Goal: Task Accomplishment & Management: Manage account settings

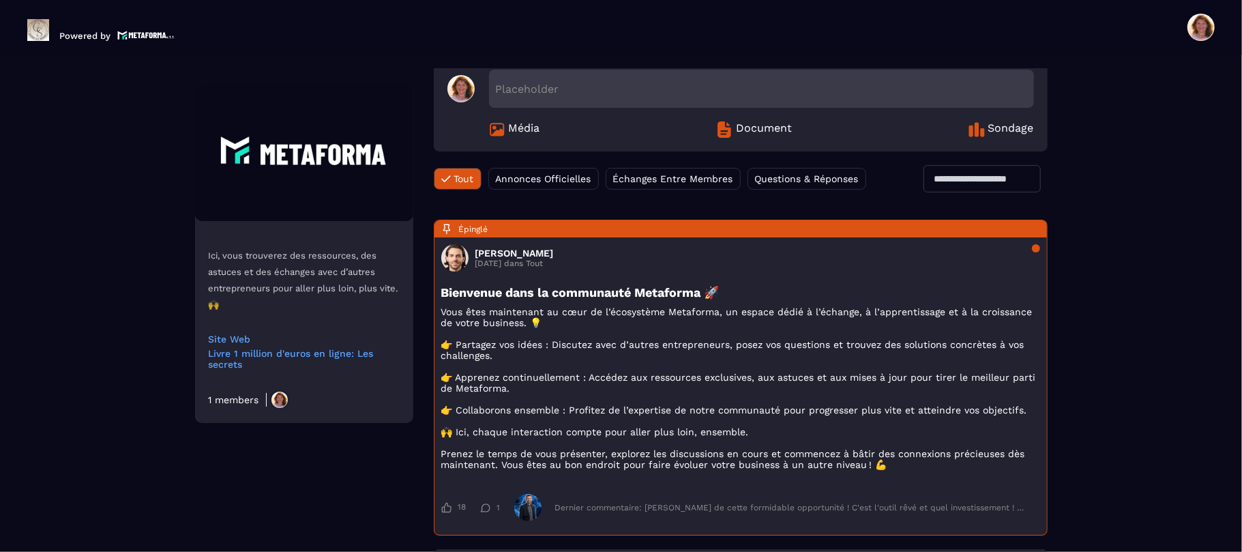
scroll to position [65, 0]
click at [517, 128] on span "Média" at bounding box center [524, 130] width 31 height 16
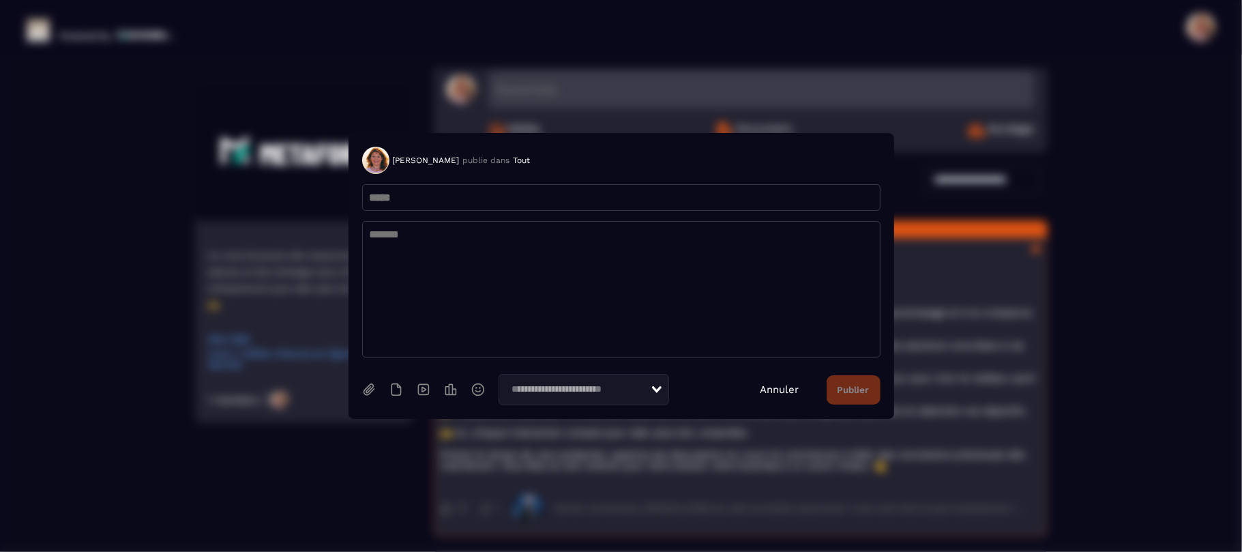
click at [767, 398] on div "Annuler Publier" at bounding box center [821, 389] width 120 height 29
click at [774, 387] on link "Annuler" at bounding box center [780, 389] width 39 height 12
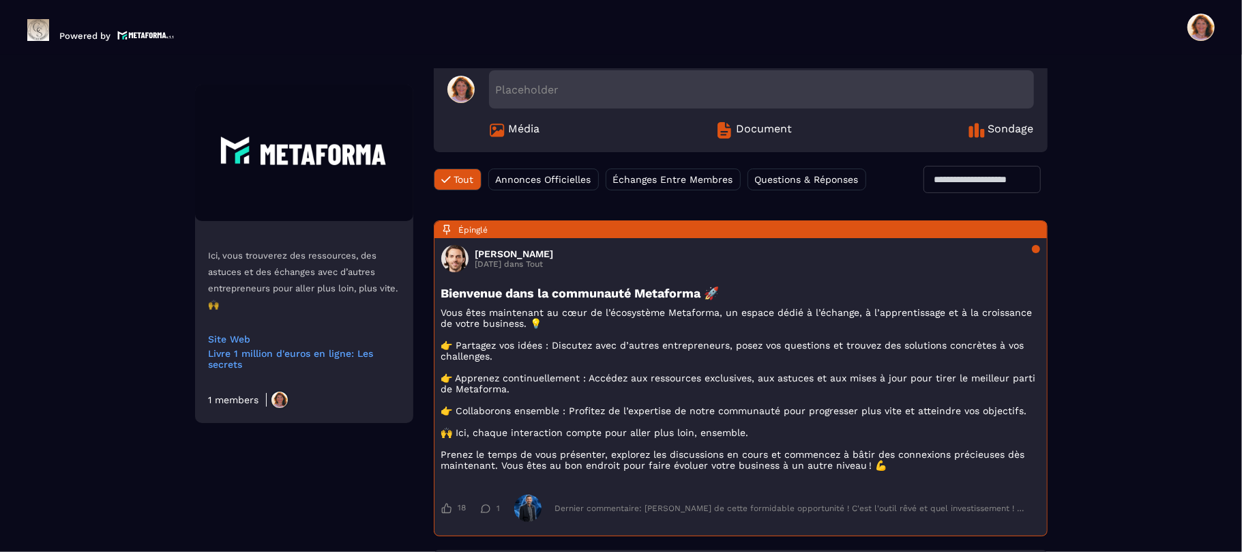
click at [559, 184] on span "Annonces Officielles" at bounding box center [544, 179] width 96 height 11
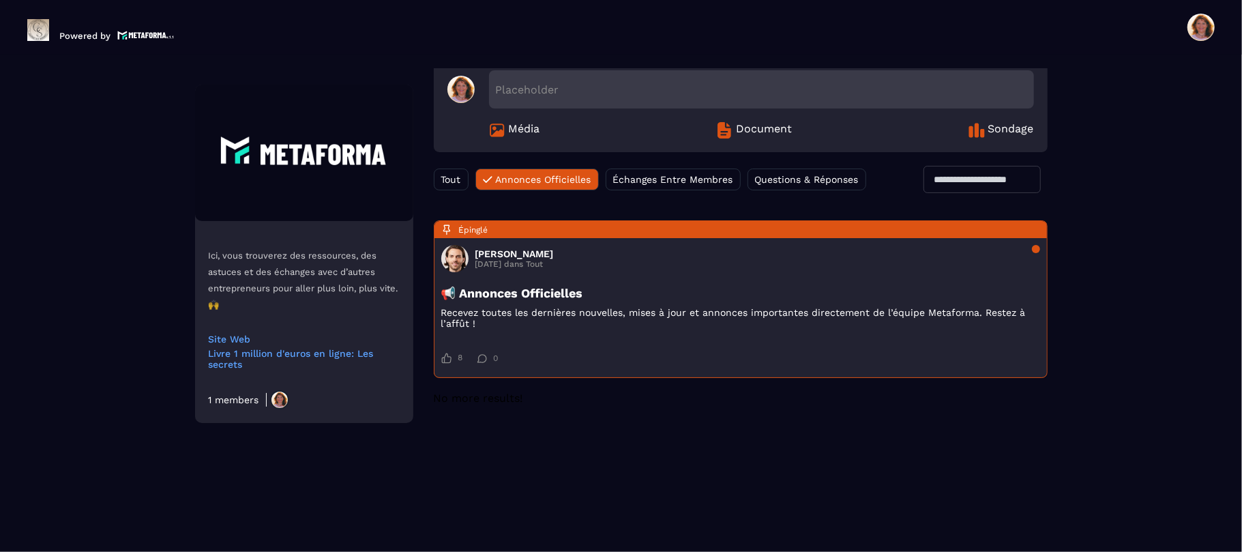
click at [659, 175] on span "Échanges Entre Membres" at bounding box center [673, 179] width 120 height 11
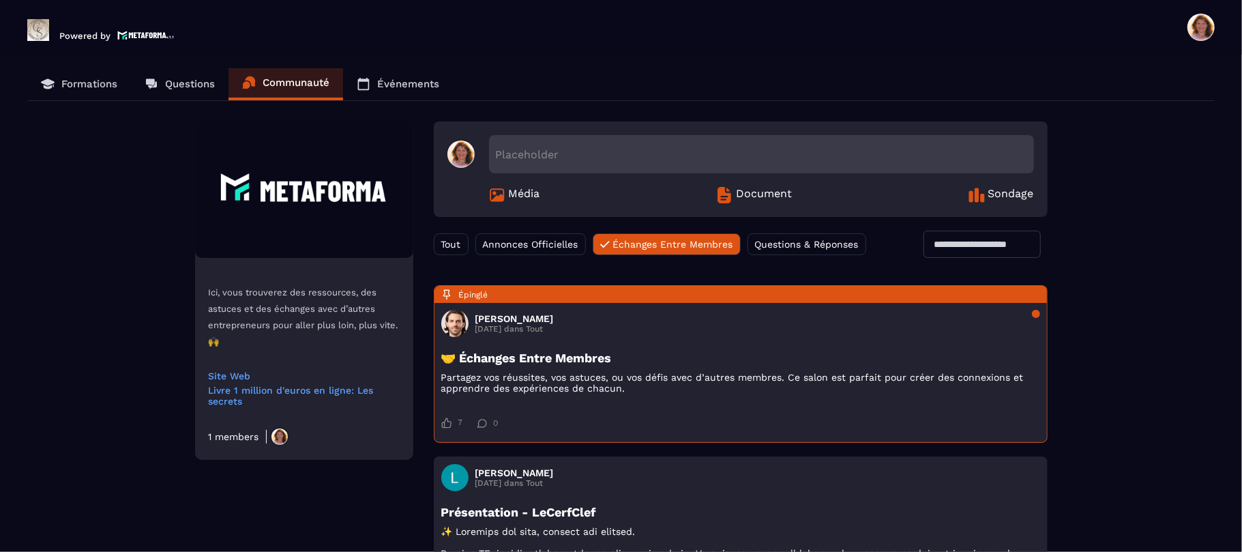
scroll to position [0, 0]
click at [851, 244] on span "Questions & Réponses" at bounding box center [807, 244] width 104 height 11
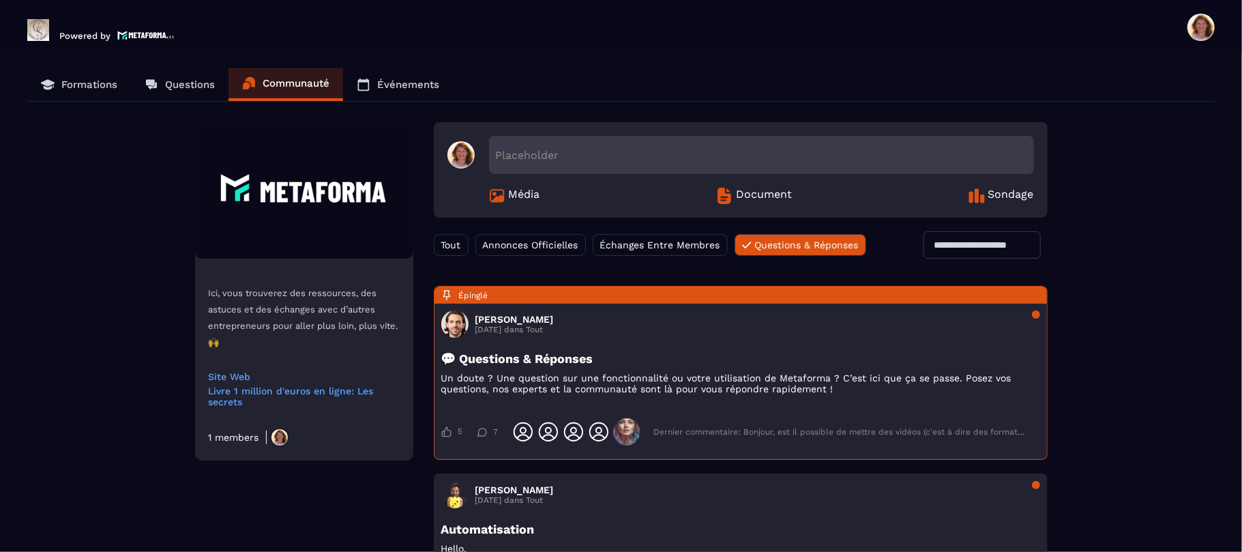
click at [851, 244] on span "Questions & Réponses" at bounding box center [807, 244] width 104 height 11
click at [786, 246] on span "Questions & Réponses" at bounding box center [807, 244] width 104 height 11
click at [619, 153] on div "Placeholder" at bounding box center [761, 155] width 545 height 38
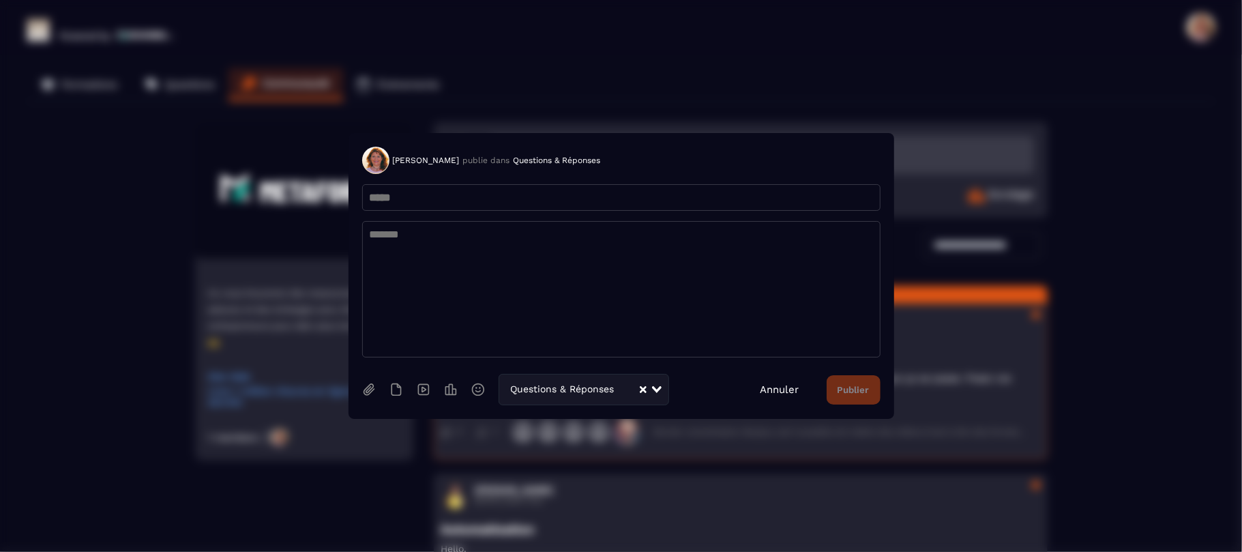
click at [780, 385] on link "Annuler" at bounding box center [780, 389] width 39 height 12
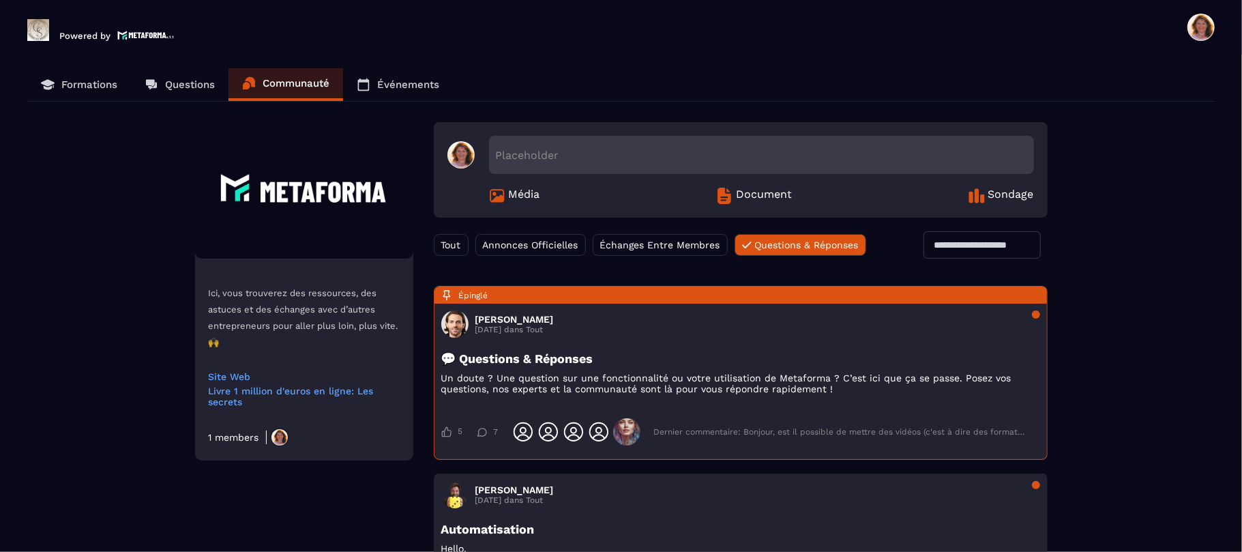
click at [1150, 388] on div "Ici, vous trouverez des ressources, des astuces et des échanges avec d’autres e…" at bounding box center [621, 480] width 1188 height 716
click at [1198, 431] on div "Ici, vous trouverez des ressources, des astuces et des échanges avec d’autres e…" at bounding box center [621, 480] width 1188 height 716
click at [411, 88] on p "Événements" at bounding box center [408, 84] width 62 height 12
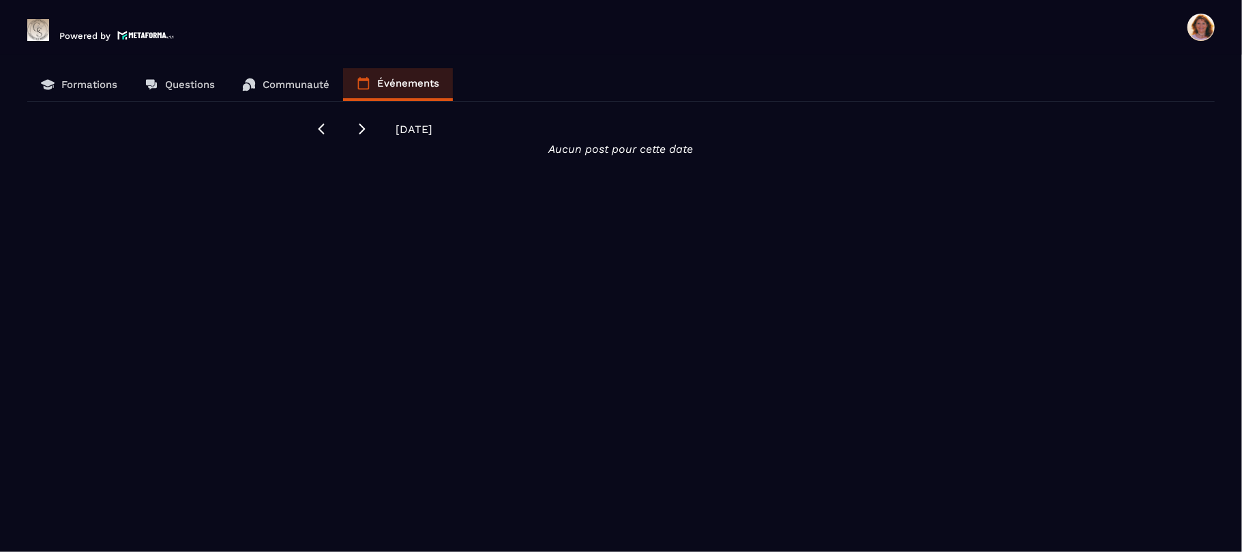
click at [411, 88] on p "Événements" at bounding box center [408, 83] width 62 height 12
click at [297, 82] on p "Communauté" at bounding box center [296, 84] width 67 height 12
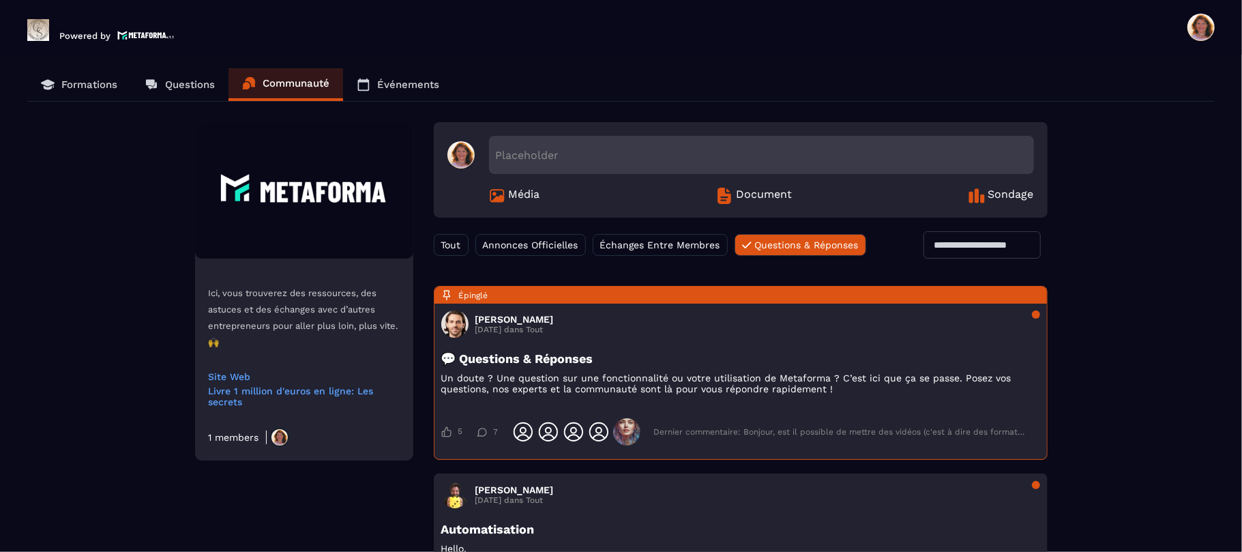
click at [104, 82] on p "Formations" at bounding box center [89, 84] width 56 height 12
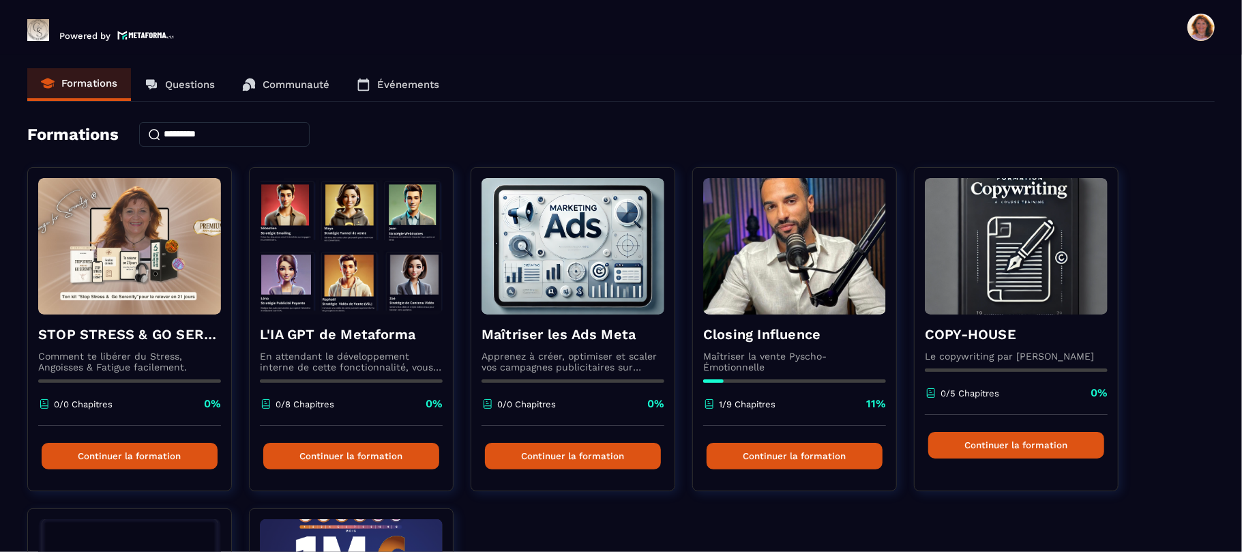
click at [1242, 497] on section "Formations Questions Communauté Événements Formations STOP STRESS & GO SERENITY…" at bounding box center [621, 306] width 1242 height 503
click at [1179, 479] on div "STOP STRESS & GO SERENITY © Comment te libérer du Stress, Angoisses & Fatigue f…" at bounding box center [621, 508] width 1188 height 682
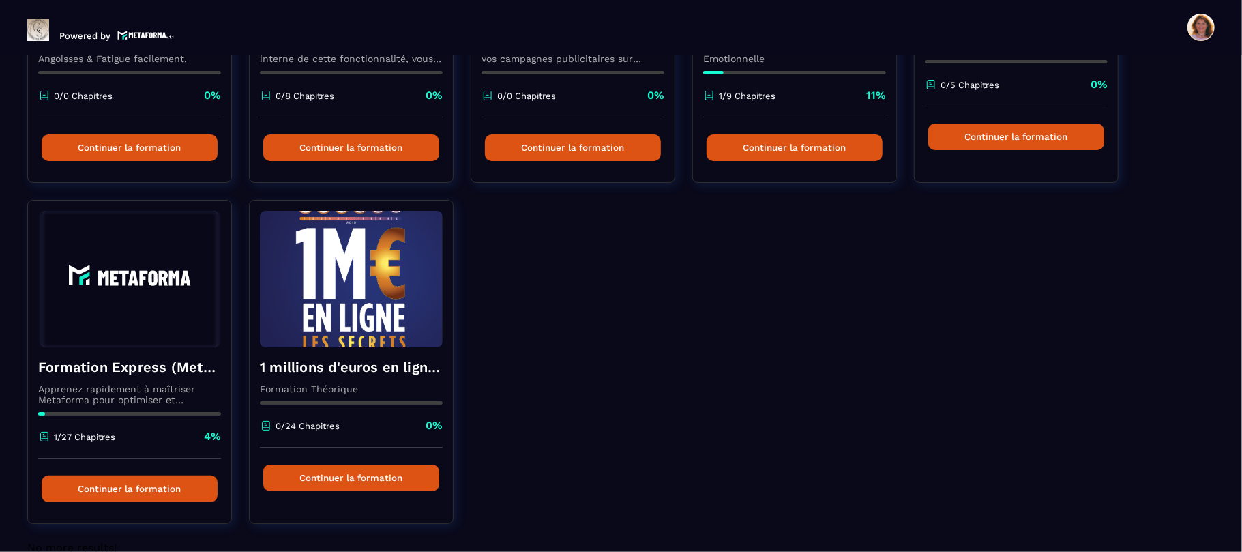
scroll to position [327, 0]
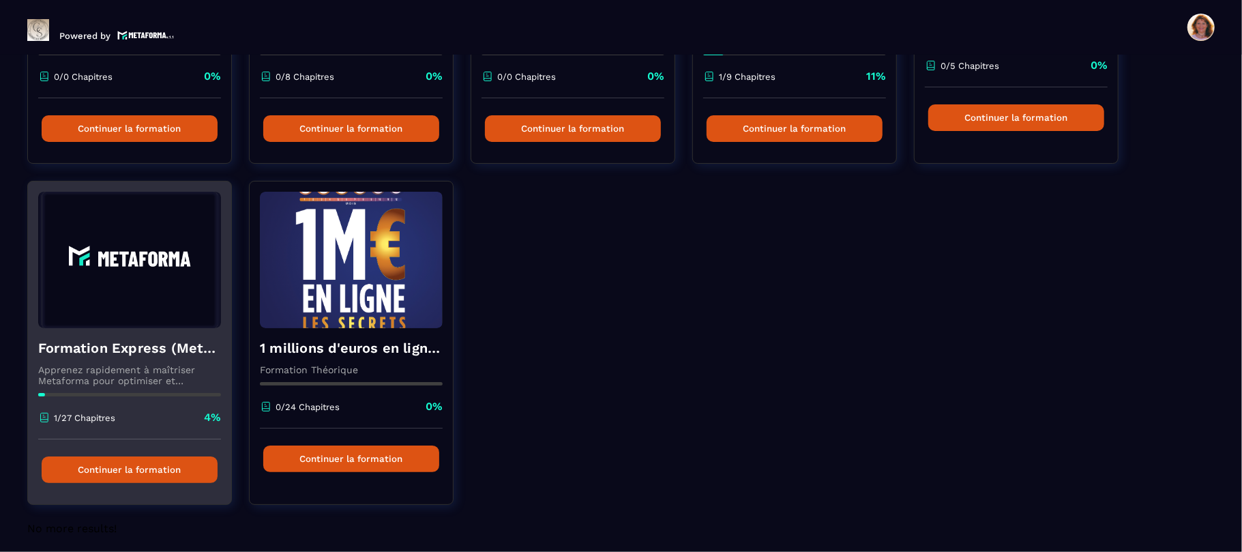
click at [91, 333] on div "Formation Express (Metaforma) Apprenez rapidement à maîtriser Metaforma pour op…" at bounding box center [129, 383] width 203 height 111
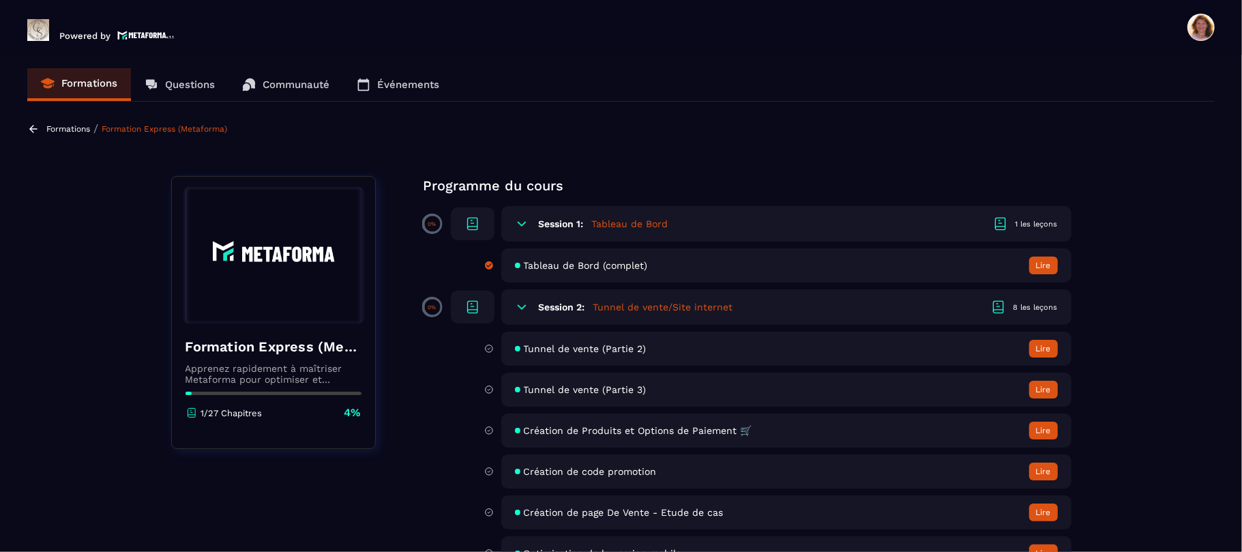
click at [1169, 352] on section "Formations Questions Communauté Événements Formations / Formation Express (Meta…" at bounding box center [621, 306] width 1242 height 503
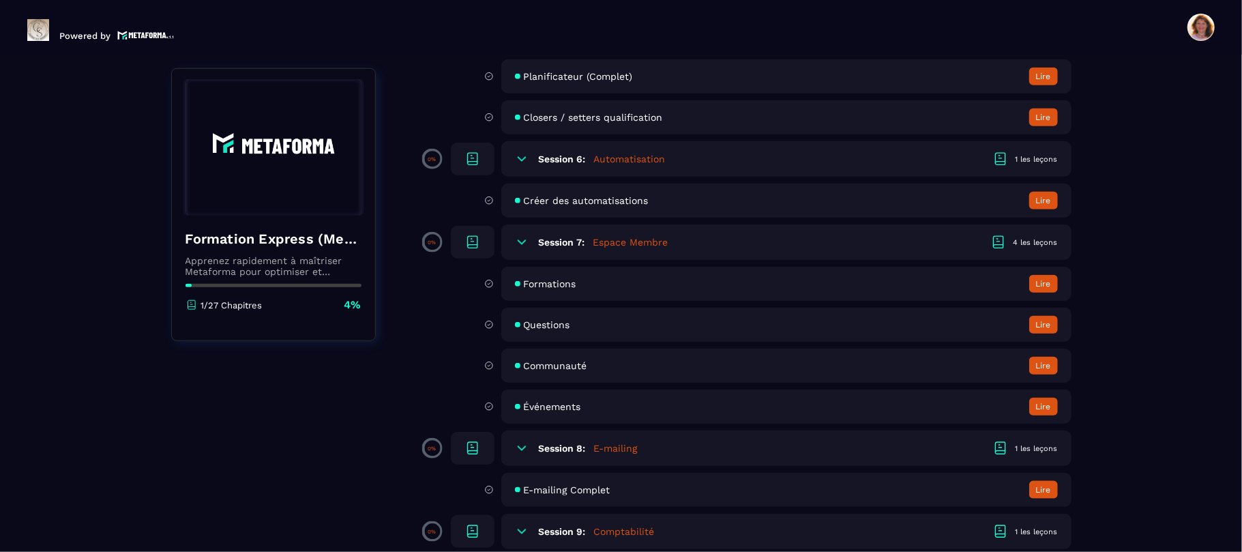
scroll to position [971, 0]
click at [1051, 279] on button "Lire" at bounding box center [1043, 285] width 29 height 18
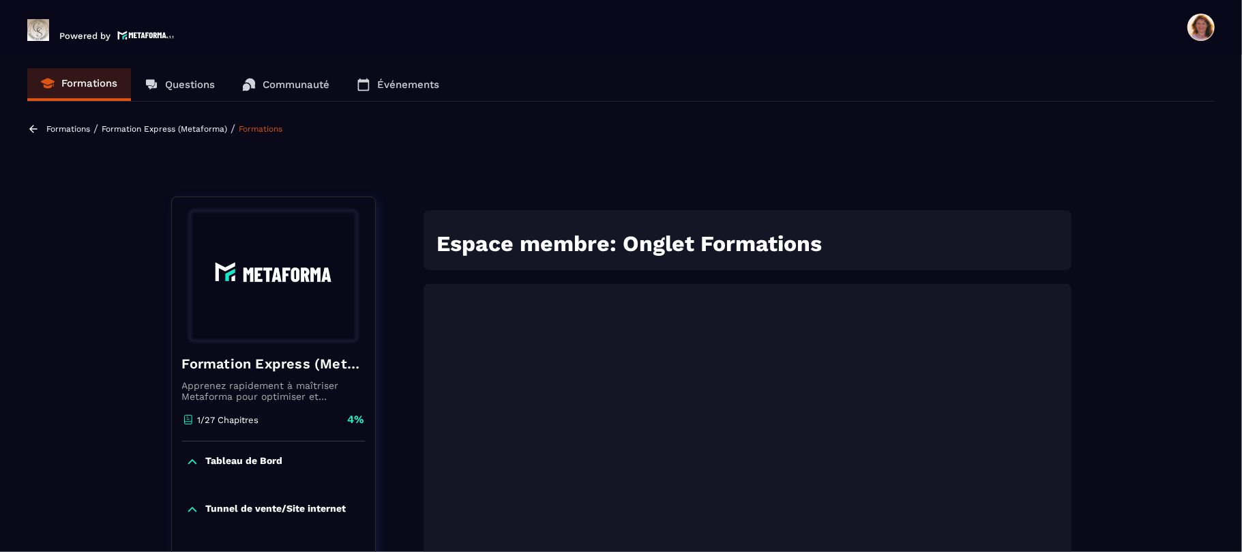
scroll to position [5, 0]
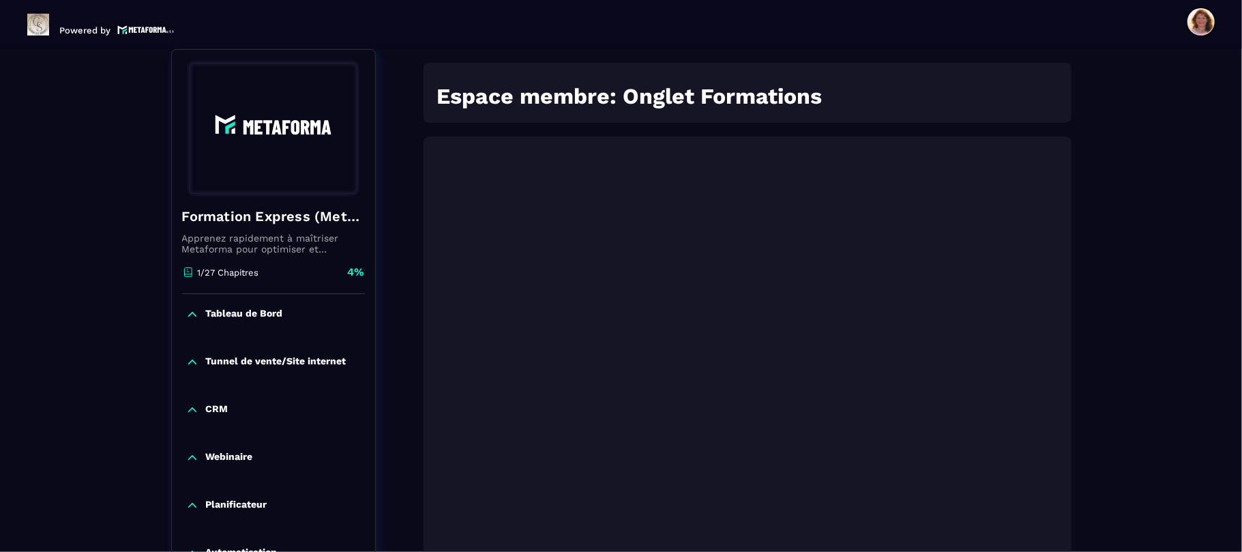
click at [1142, 397] on div "Formations / Formation Express (Metaforma) / Formations Formation Express (Meta…" at bounding box center [621, 487] width 1188 height 1025
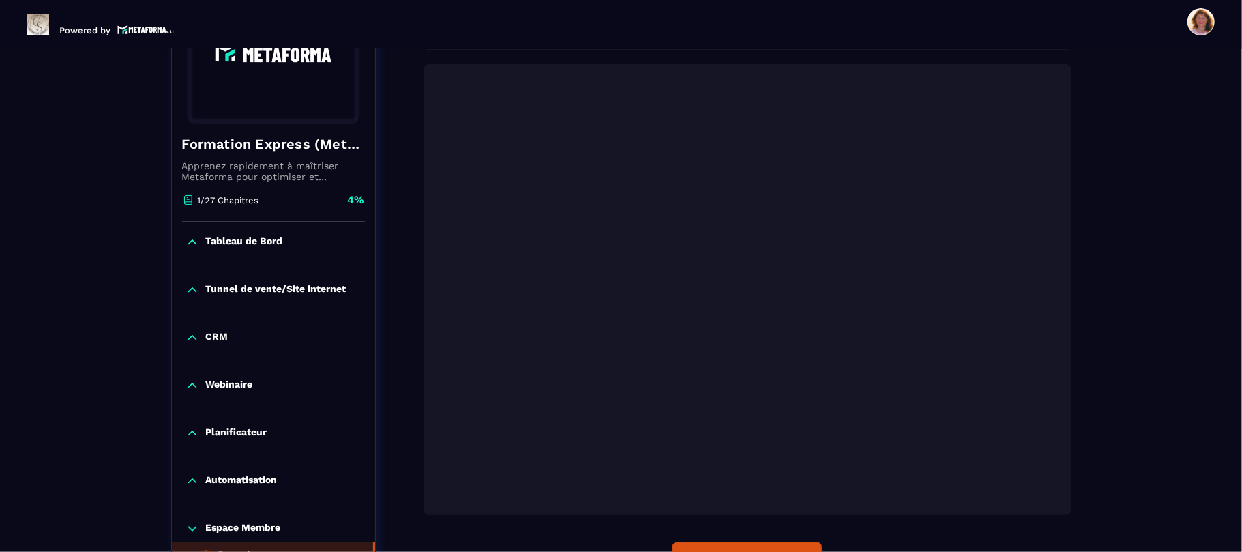
scroll to position [251, 0]
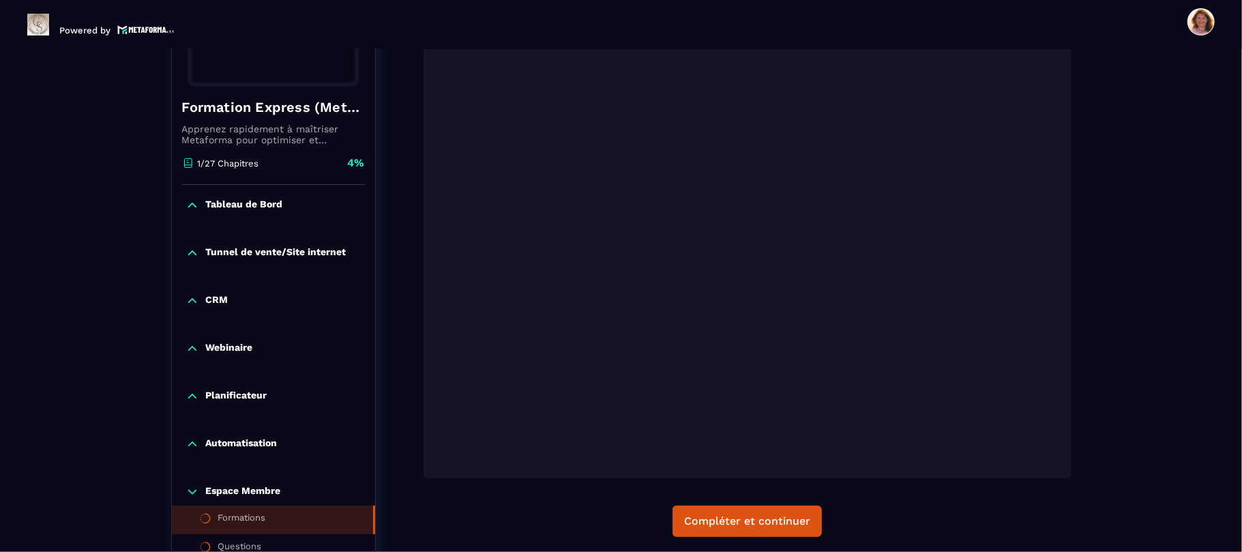
click at [1196, 484] on div "Formations / Formation Express (Metaforma) / Formations Formation Express (Meta…" at bounding box center [621, 378] width 1188 height 1025
click at [1038, 512] on div "Compléter et continuer" at bounding box center [748, 520] width 648 height 31
click at [744, 521] on div "Compléter et continuer" at bounding box center [747, 521] width 126 height 14
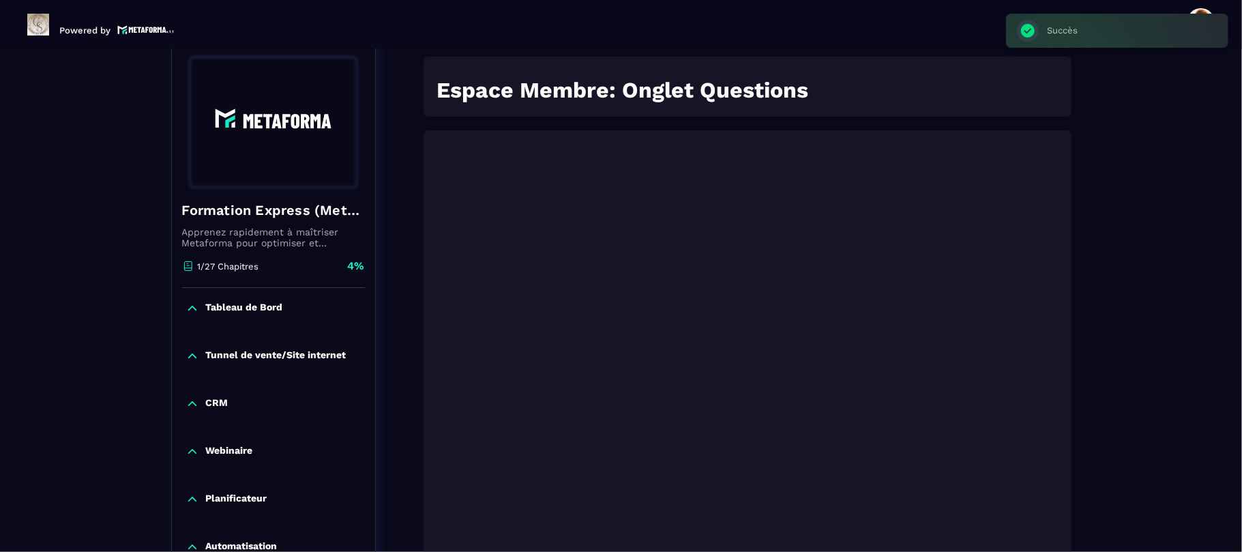
scroll to position [142, 0]
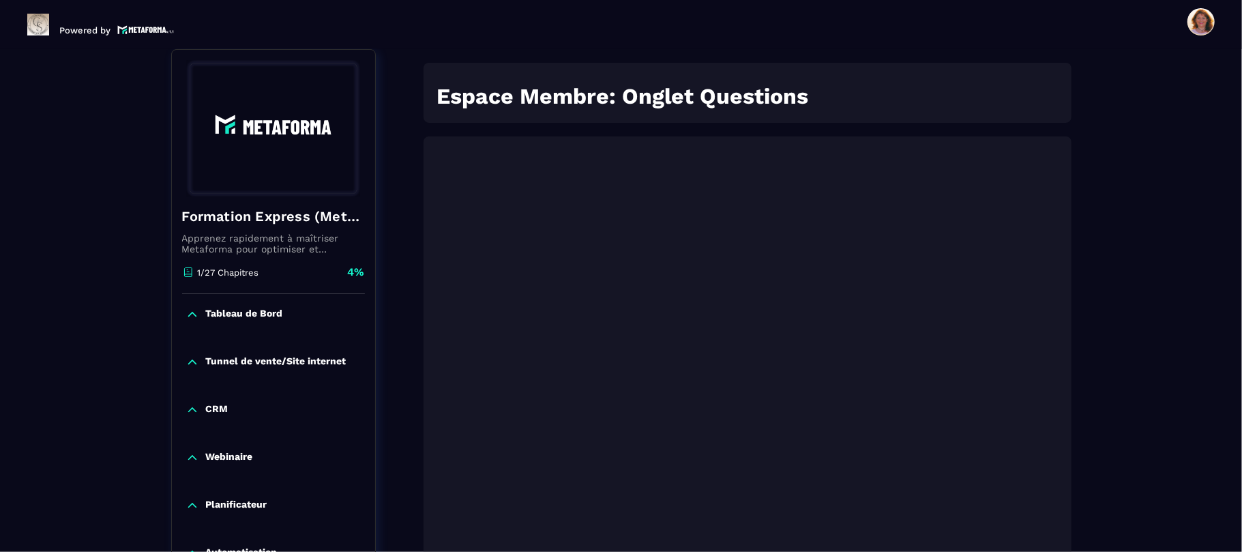
drag, startPoint x: 1152, startPoint y: 309, endPoint x: 1166, endPoint y: 528, distance: 219.4
click at [1166, 528] on div "Formations / Formation Express (Metaforma) / Questions Formation Express (Metaf…" at bounding box center [621, 487] width 1188 height 1025
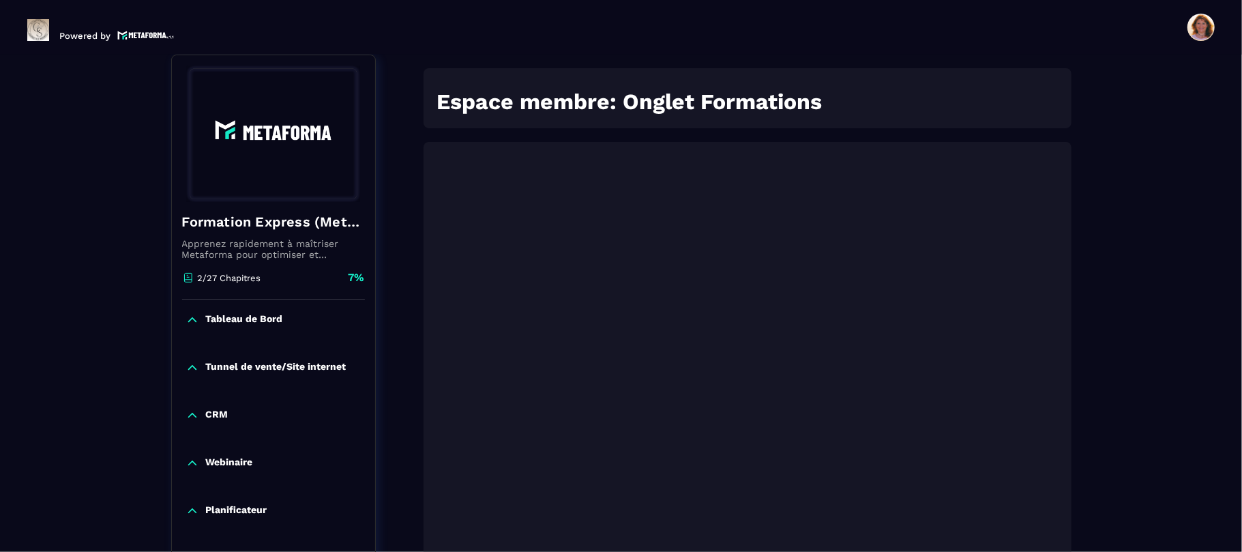
scroll to position [5, 0]
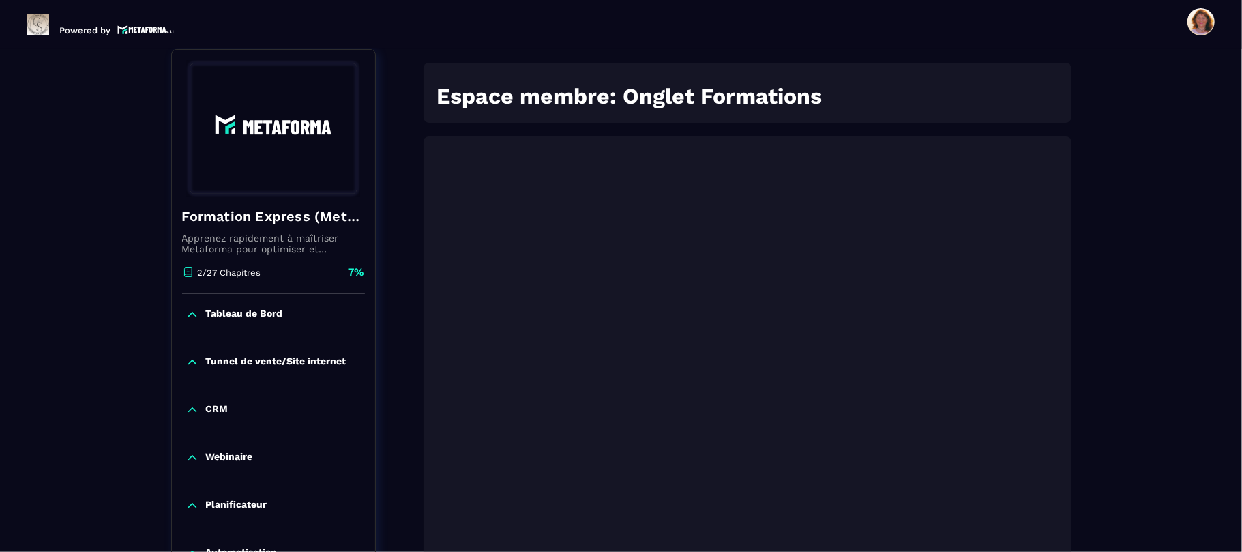
click at [1165, 396] on div "Formations / Formation Express (Metaforma) / Formations Formation Express (Meta…" at bounding box center [621, 487] width 1188 height 1025
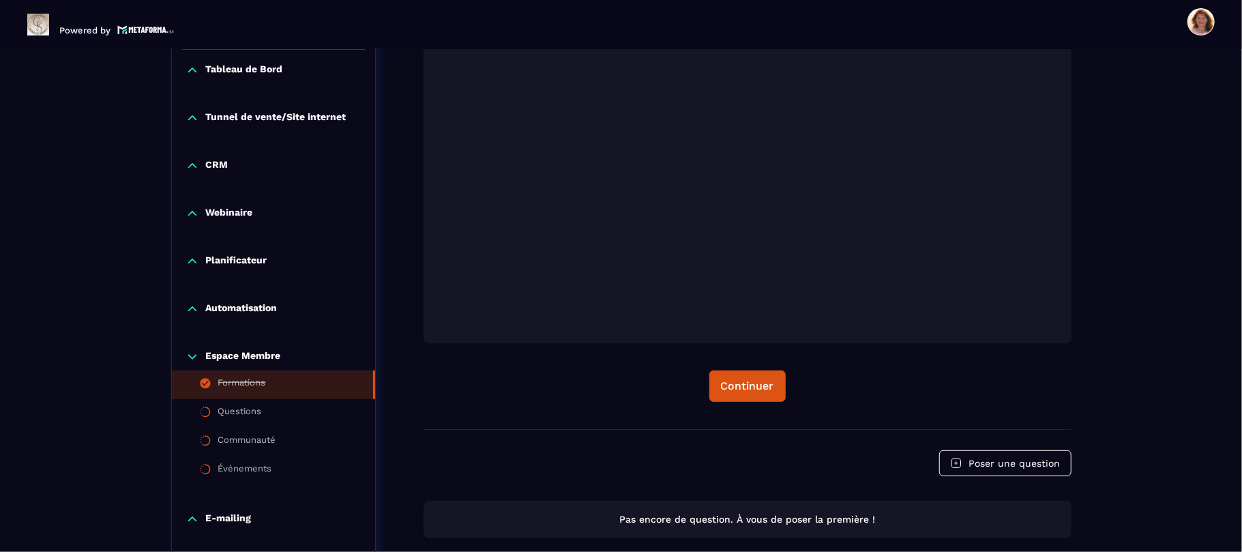
scroll to position [396, 0]
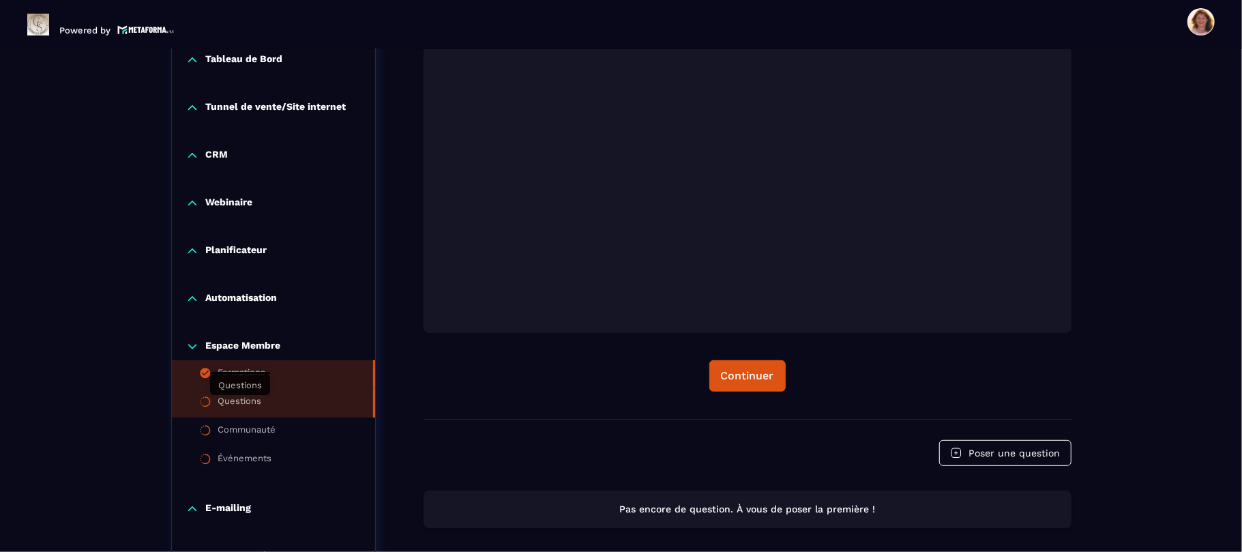
click at [252, 400] on div "Questions" at bounding box center [240, 403] width 44 height 15
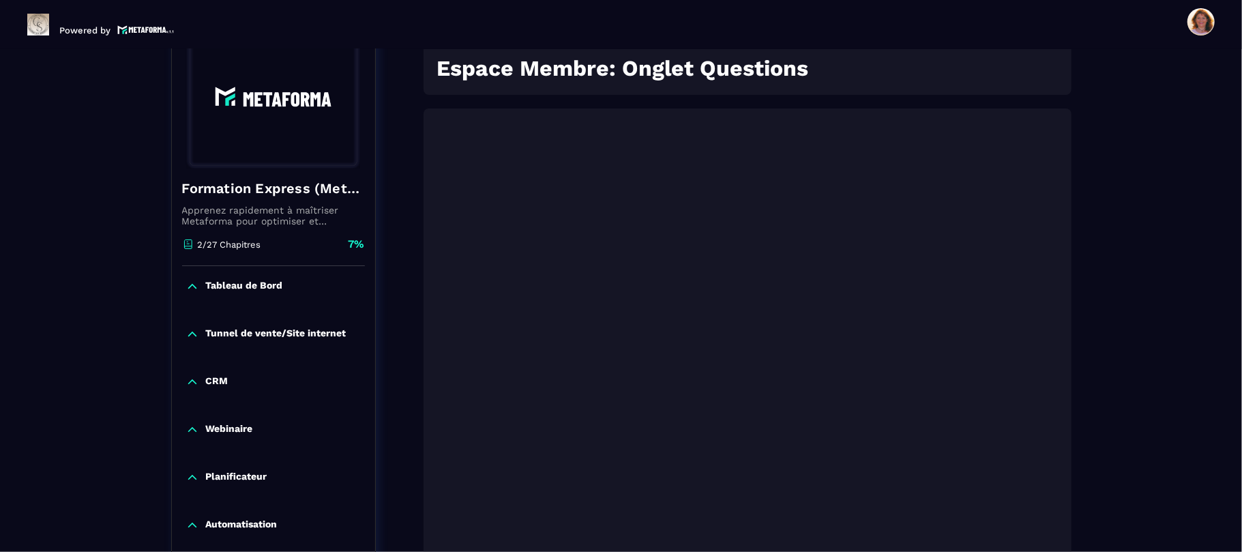
scroll to position [142, 0]
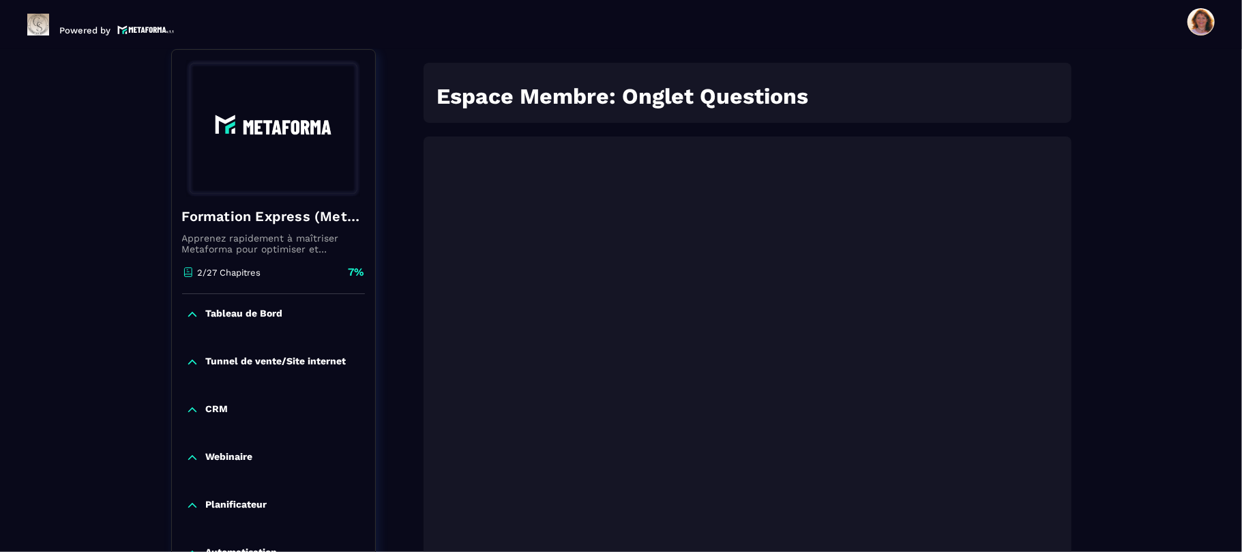
click at [1242, 440] on section "Formations Questions Communauté Événements Formations / Formation Express (Meta…" at bounding box center [621, 300] width 1242 height 503
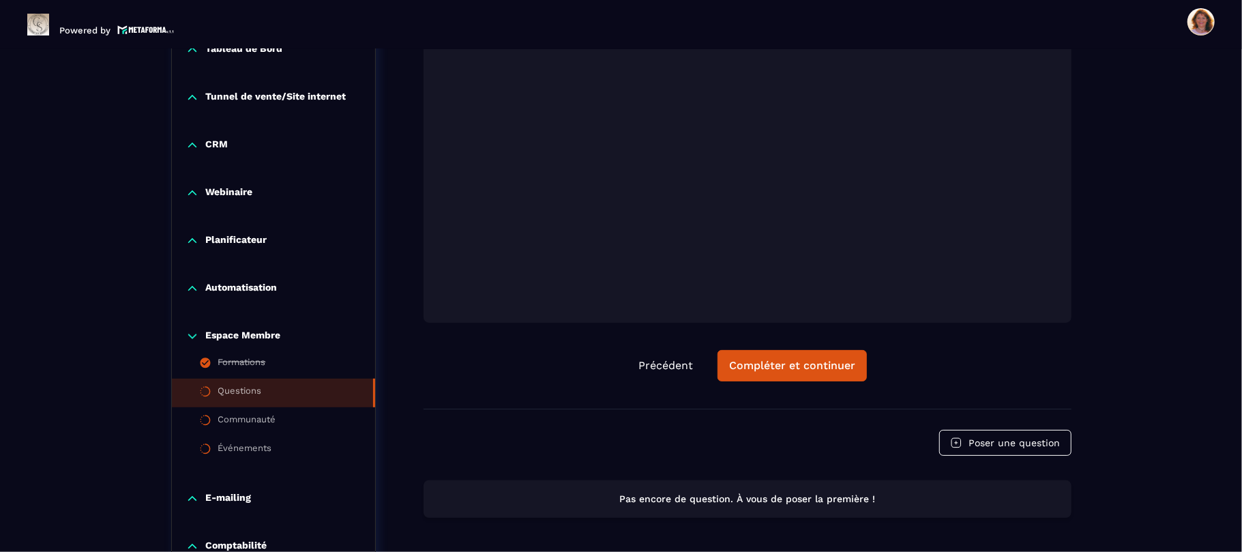
scroll to position [433, 0]
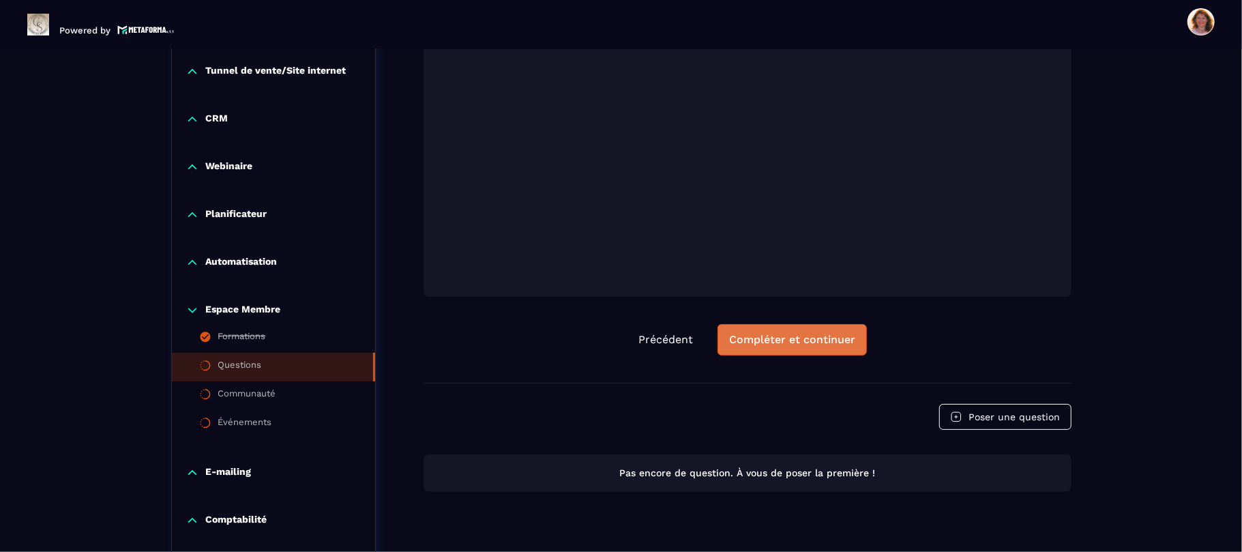
click at [776, 342] on div "Compléter et continuer" at bounding box center [792, 340] width 126 height 14
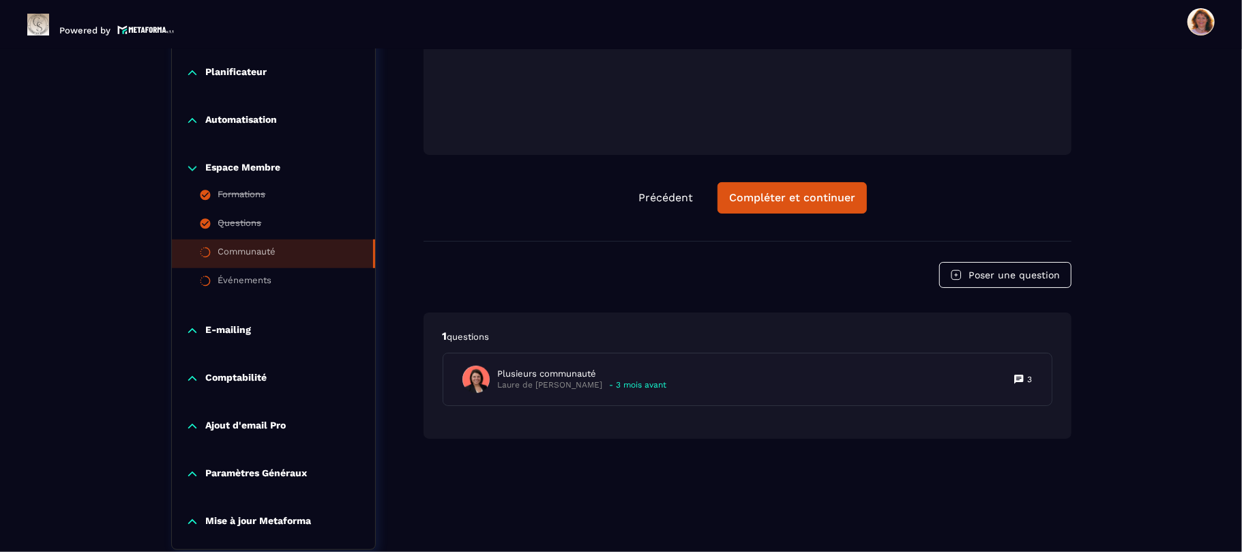
scroll to position [578, 0]
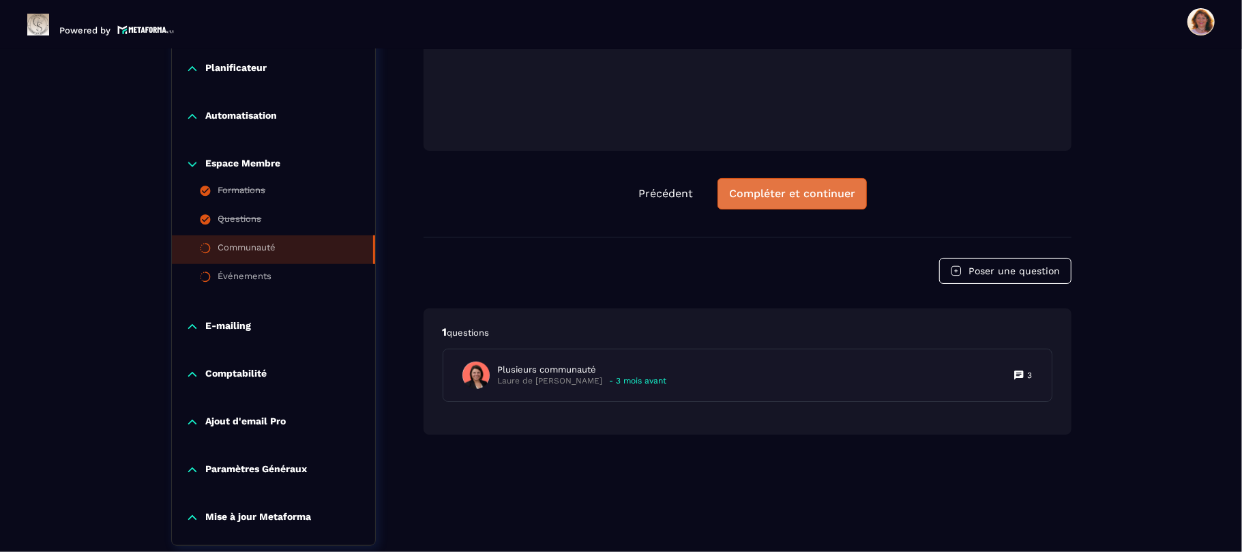
click at [781, 198] on div "Compléter et continuer" at bounding box center [792, 194] width 126 height 14
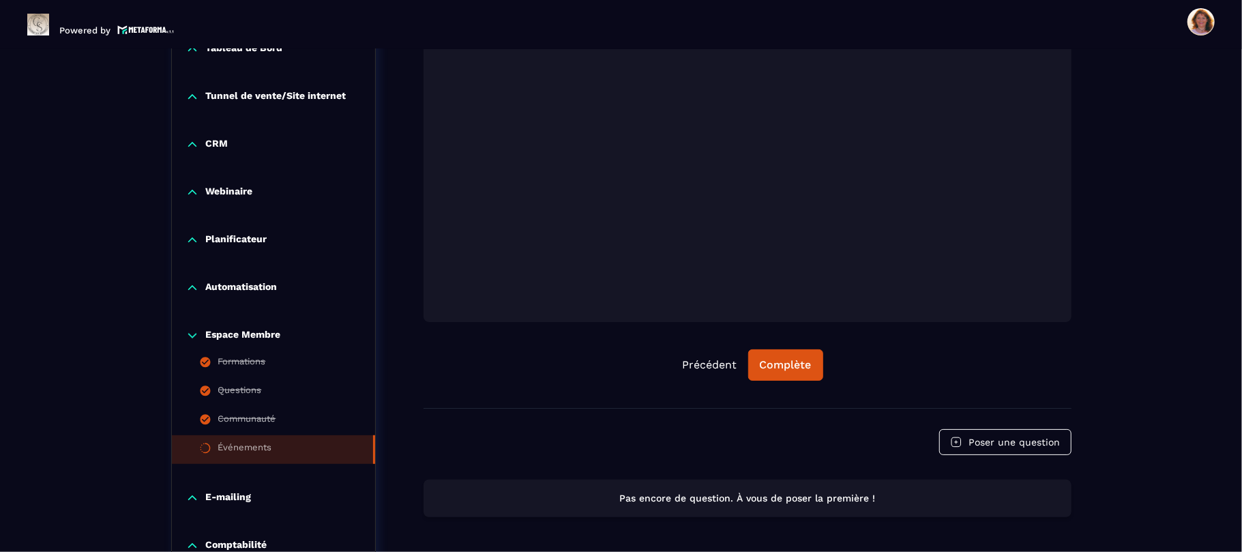
scroll to position [405, 0]
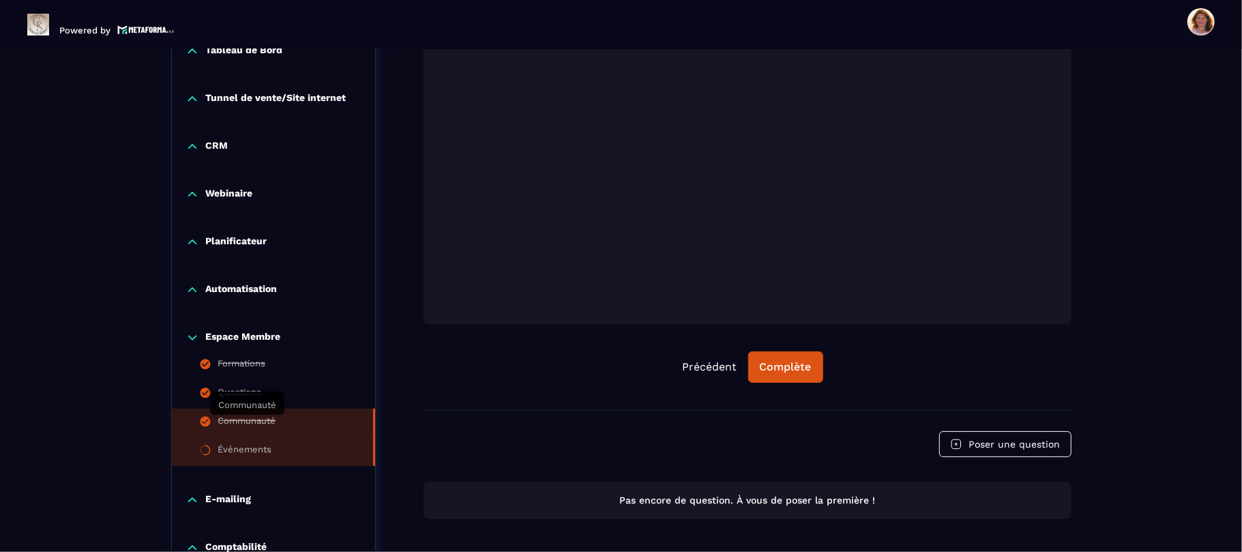
click at [274, 421] on div "Communauté" at bounding box center [247, 422] width 58 height 15
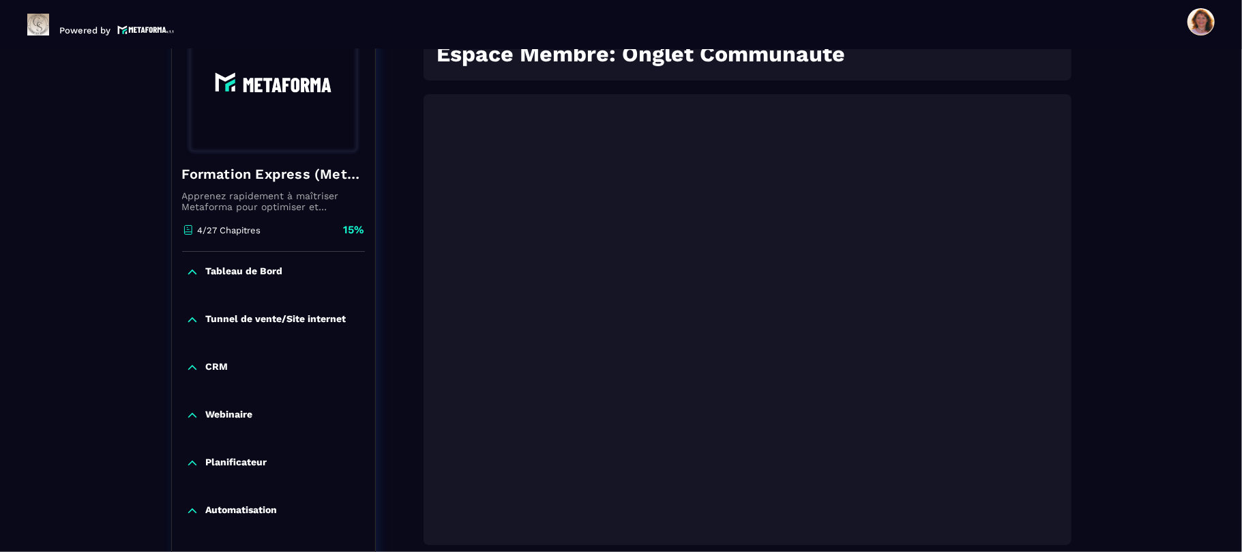
scroll to position [142, 0]
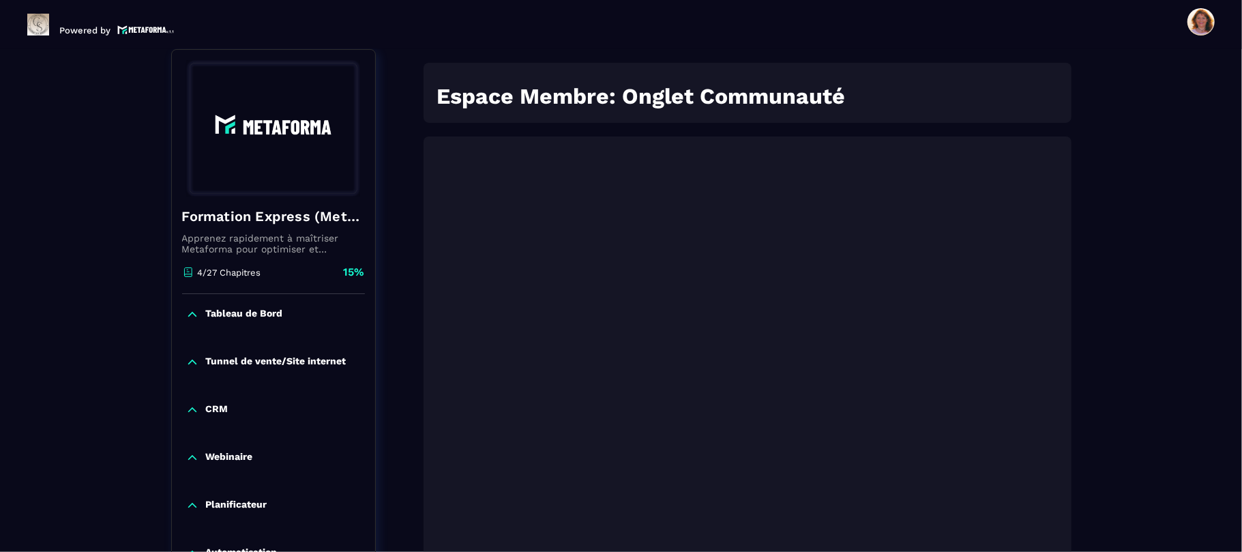
click at [1132, 438] on div "Formations / Formation Express (Metaforma) / Communauté Formation Express (Meta…" at bounding box center [621, 487] width 1188 height 1025
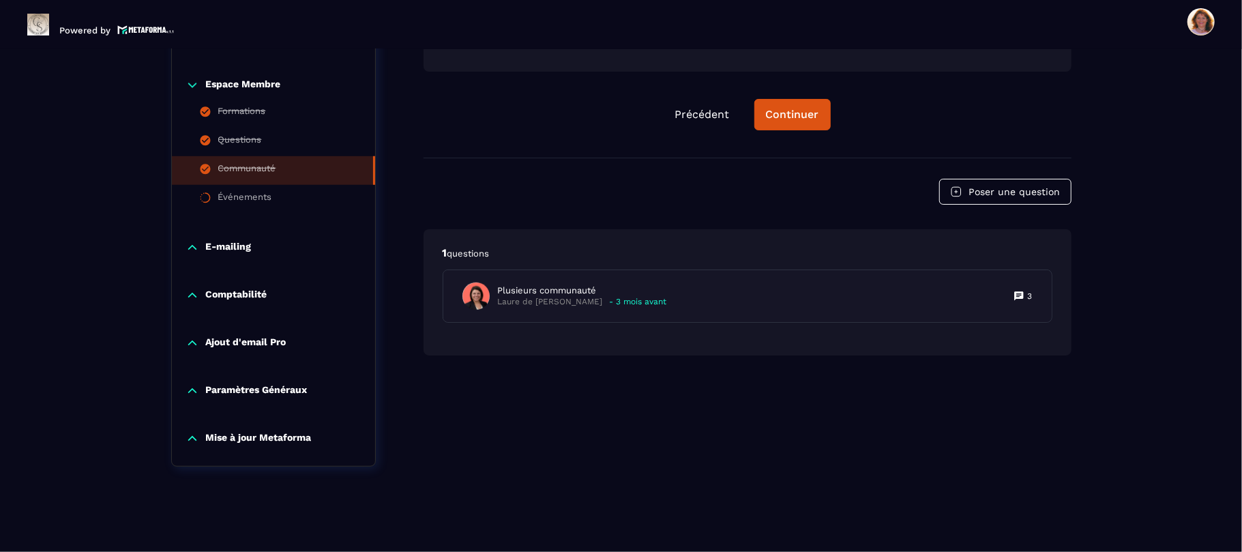
scroll to position [624, 0]
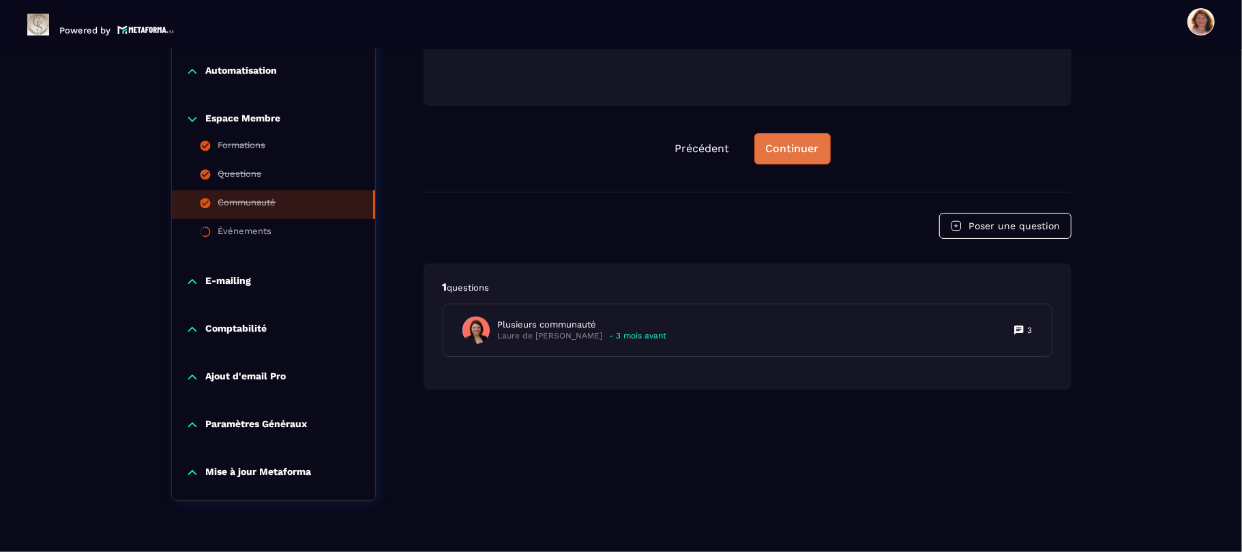
click at [795, 148] on div "Continuer" at bounding box center [792, 149] width 53 height 14
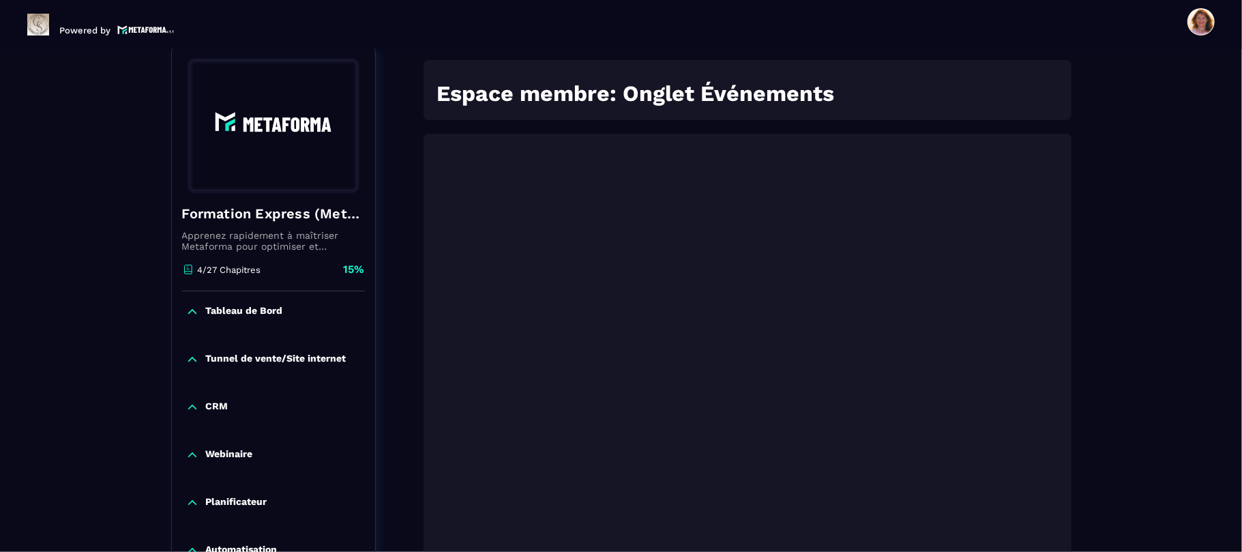
scroll to position [142, 0]
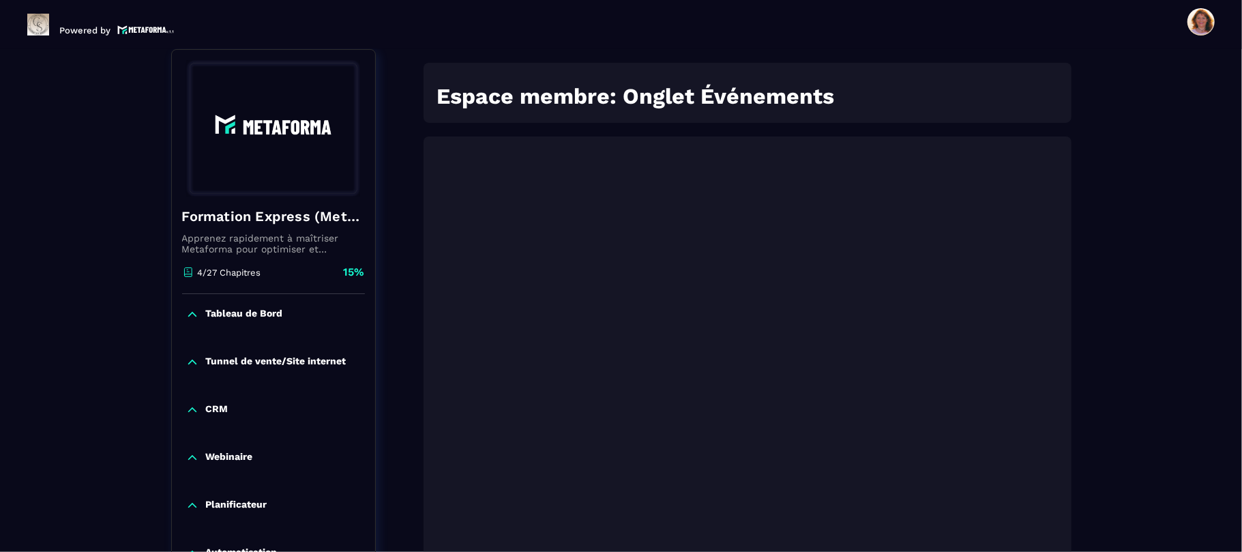
click at [1191, 438] on div "Formations / Formation Express (Metaforma) / Événements Formation Express (Meta…" at bounding box center [621, 487] width 1188 height 1025
click at [1210, 347] on div "Formations / Formation Express (Metaforma) / Événements Formation Express (Meta…" at bounding box center [621, 487] width 1188 height 1025
drag, startPoint x: 1236, startPoint y: 288, endPoint x: 1228, endPoint y: 402, distance: 114.9
click at [1228, 402] on section "Formations Questions Communauté Événements Formations / Formation Express (Meta…" at bounding box center [621, 300] width 1242 height 503
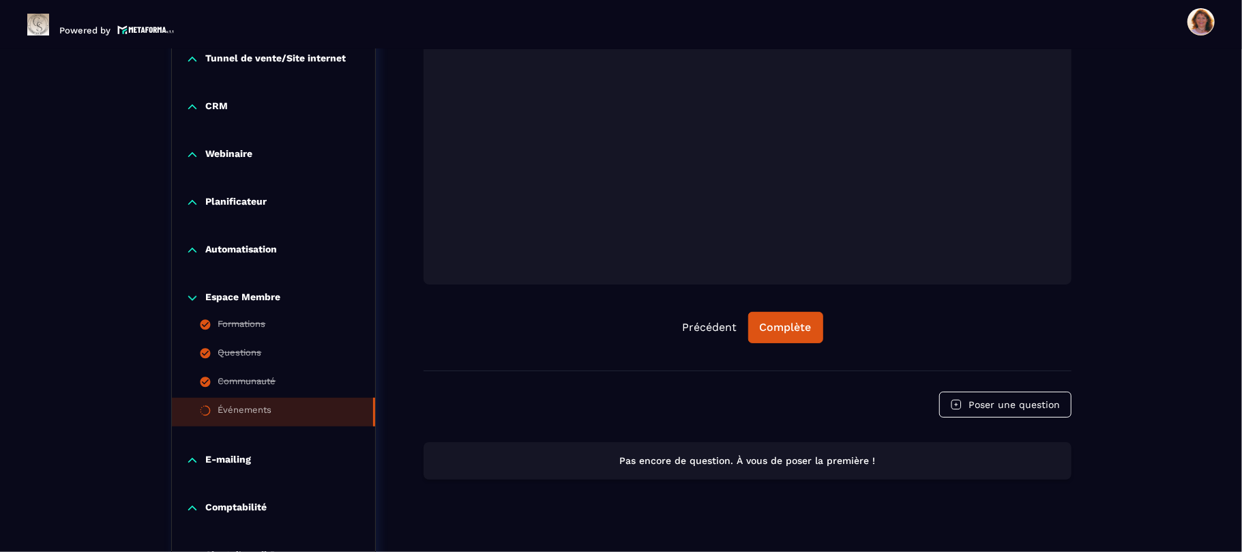
scroll to position [469, 0]
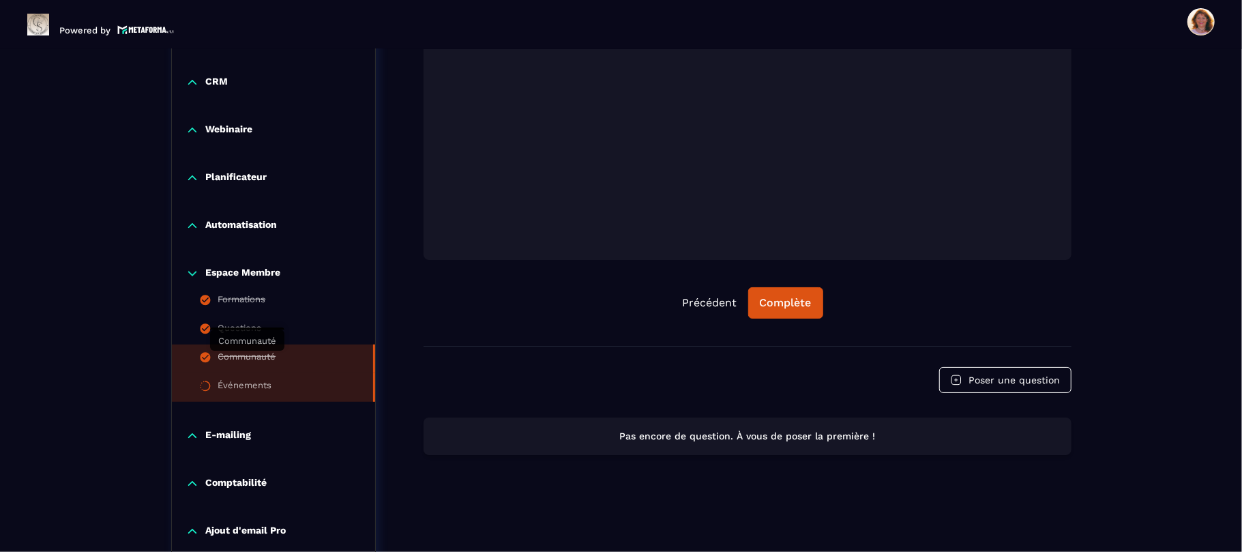
click at [247, 361] on div "Communauté" at bounding box center [247, 358] width 58 height 15
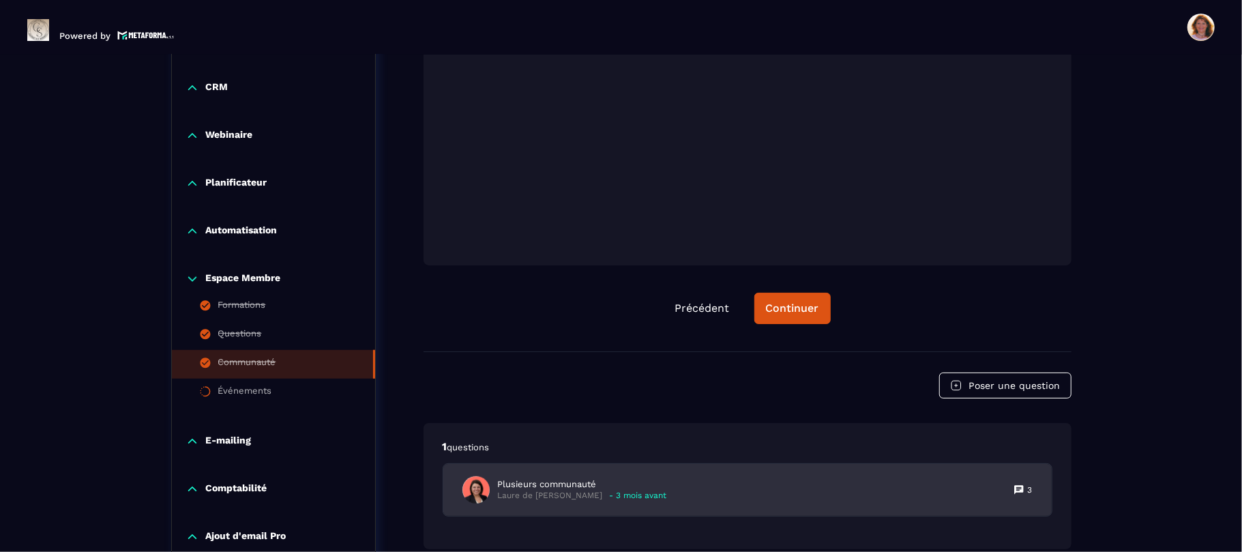
scroll to position [5, 0]
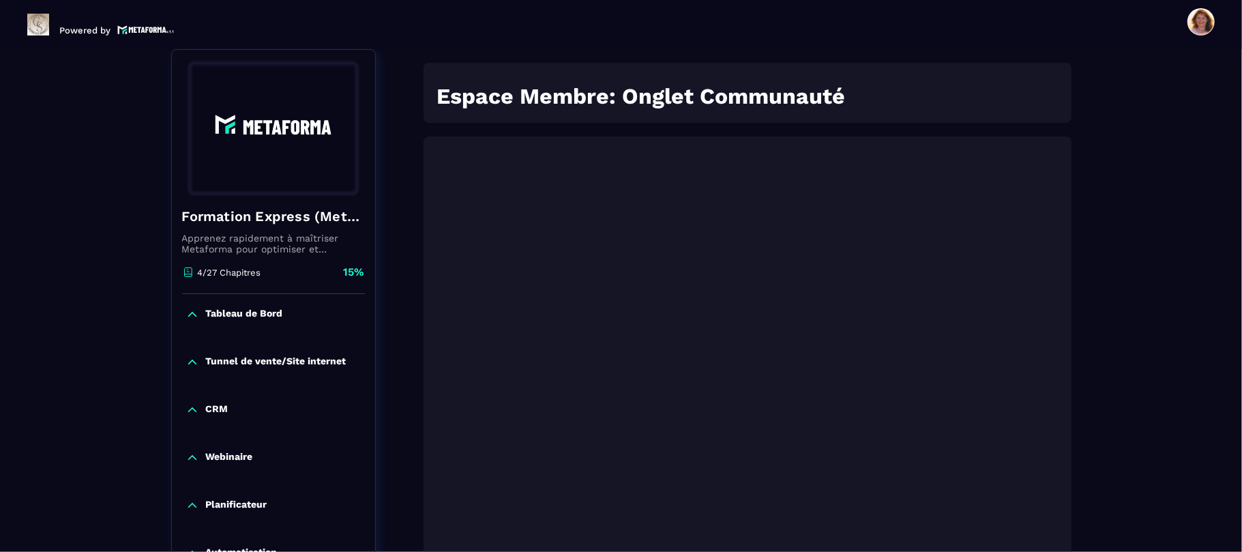
click at [1199, 432] on div "Formations / Formation Express (Metaforma) / Communauté Formation Express (Meta…" at bounding box center [621, 487] width 1188 height 1025
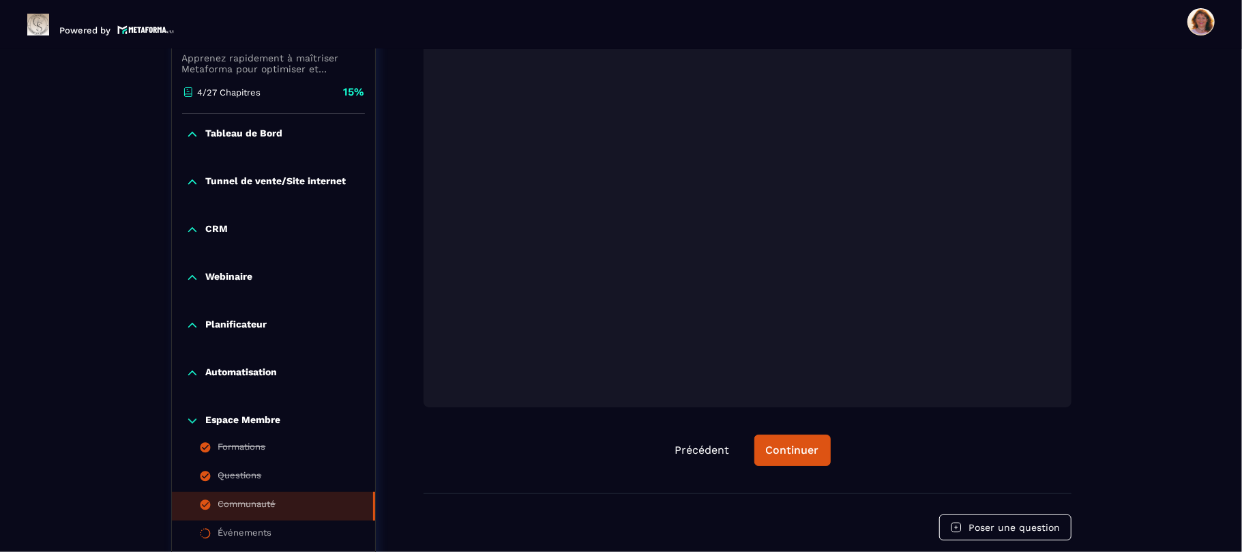
scroll to position [323, 0]
click at [257, 503] on div "Communauté" at bounding box center [247, 504] width 58 height 15
click at [209, 502] on icon at bounding box center [205, 504] width 10 height 10
click at [814, 437] on button "Continuer" at bounding box center [792, 448] width 76 height 31
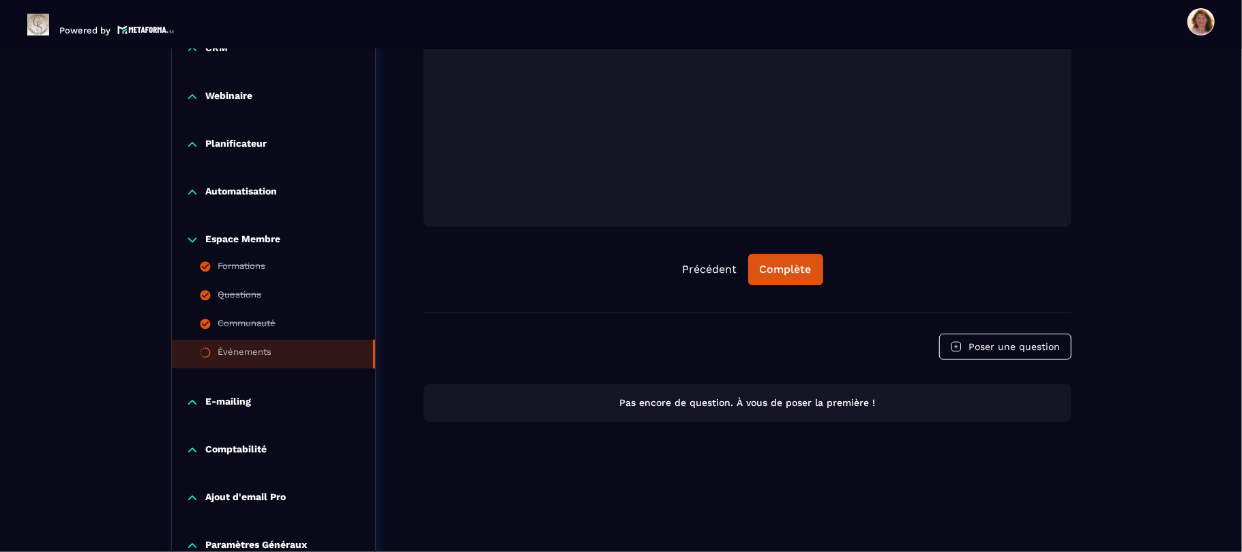
scroll to position [505, 0]
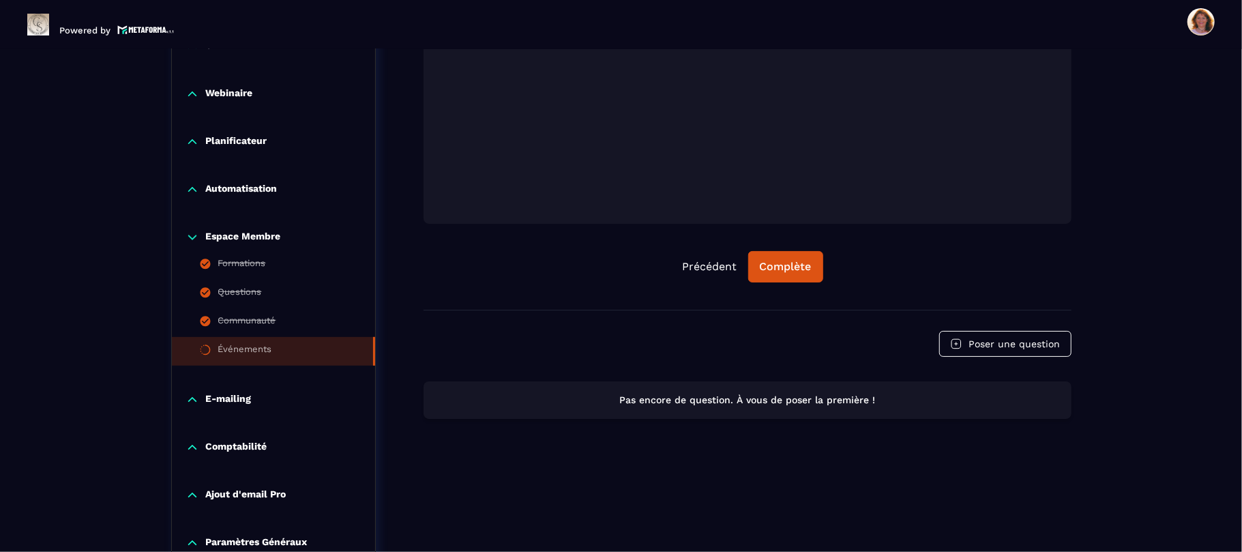
click at [1201, 171] on div "Formations / Formation Express (Metaforma) / Événements Formation Express (Meta…" at bounding box center [621, 123] width 1188 height 1025
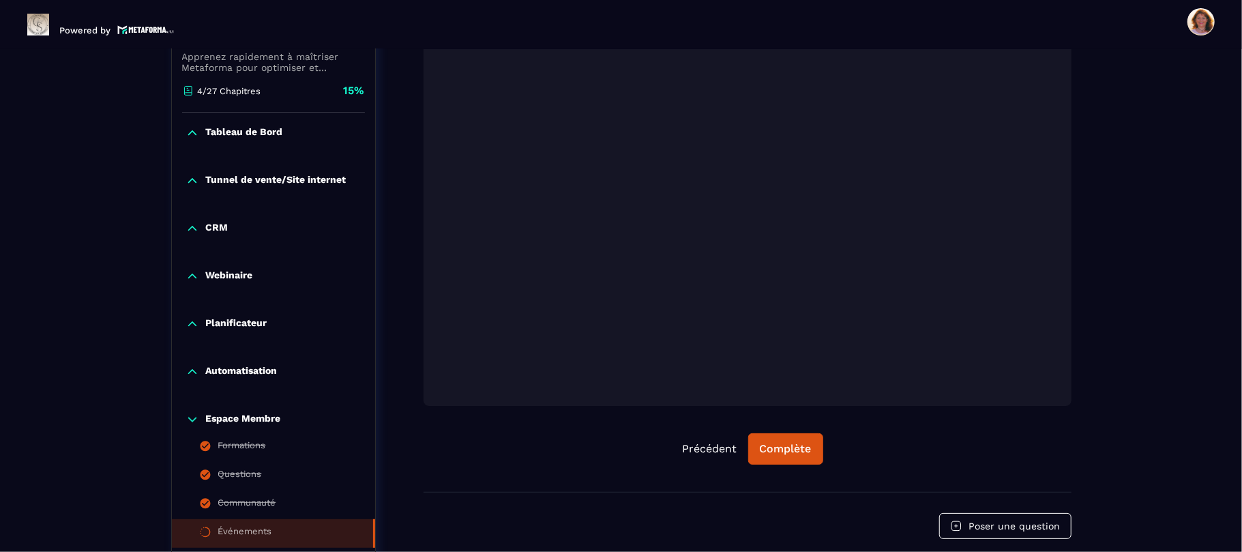
scroll to position [287, 0]
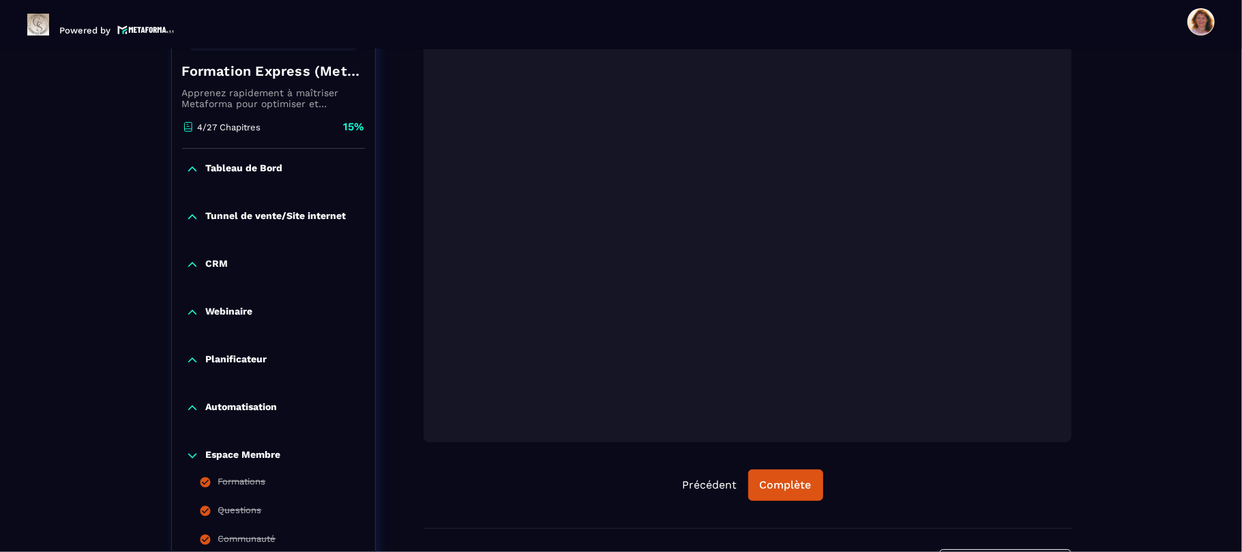
click at [907, 492] on div "Précédent Complète" at bounding box center [748, 484] width 648 height 31
click at [778, 473] on button "Complète" at bounding box center [785, 484] width 75 height 31
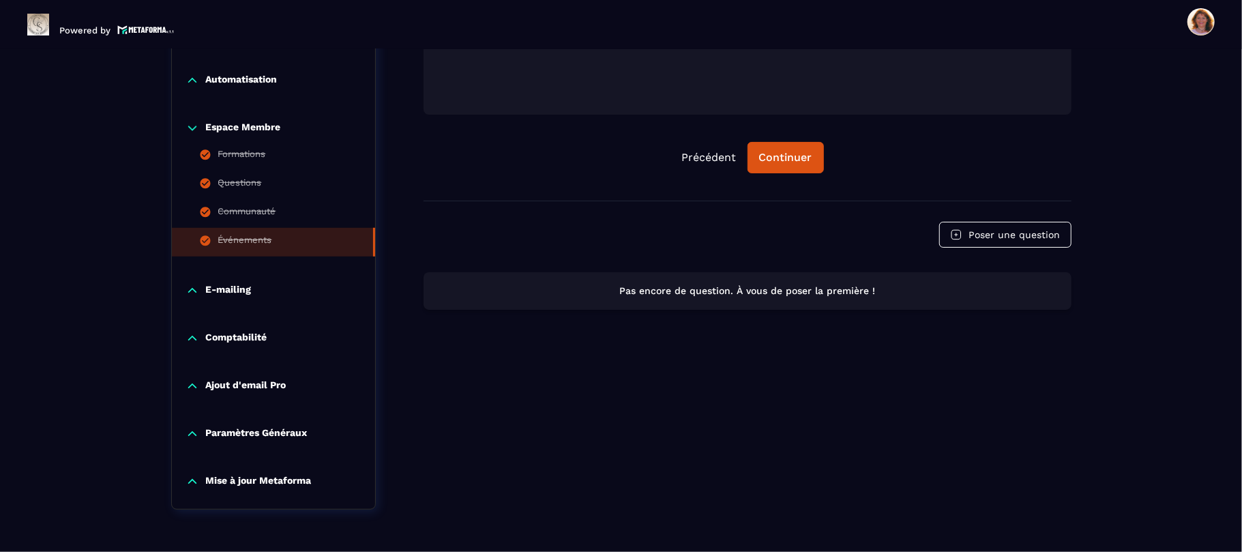
scroll to position [651, 0]
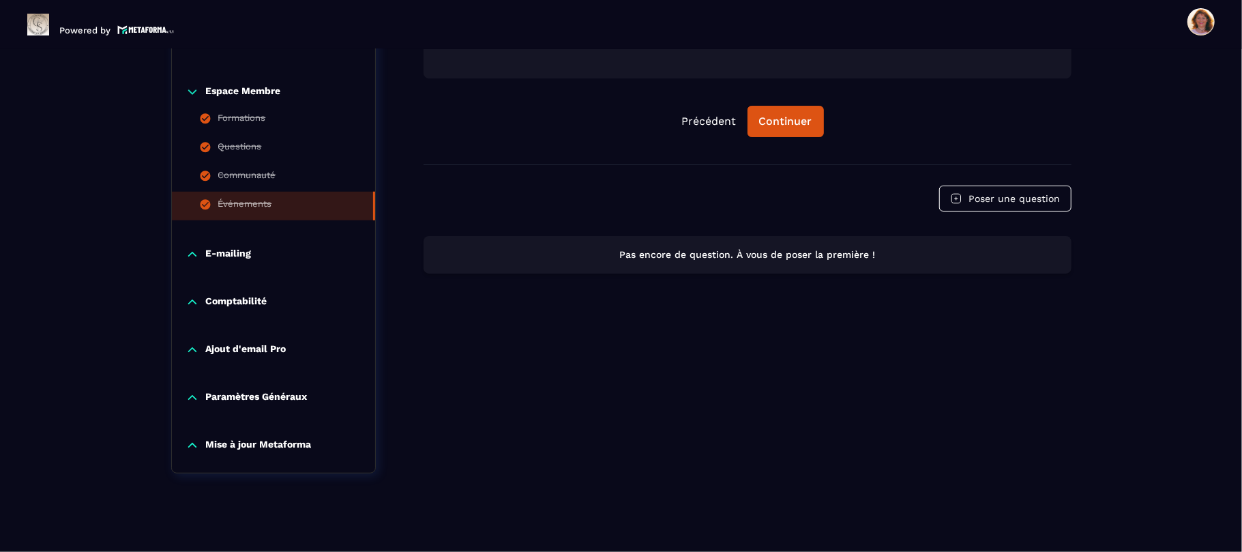
click at [214, 401] on p "Paramètres Généraux" at bounding box center [257, 398] width 102 height 14
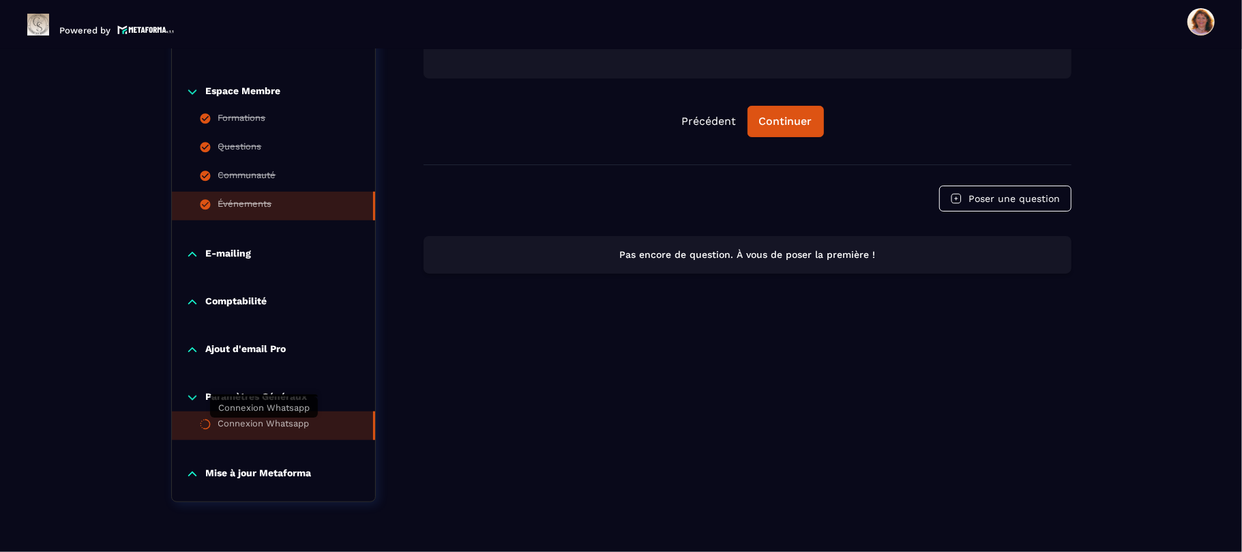
click at [241, 428] on div "Connexion Whatsapp" at bounding box center [263, 425] width 91 height 15
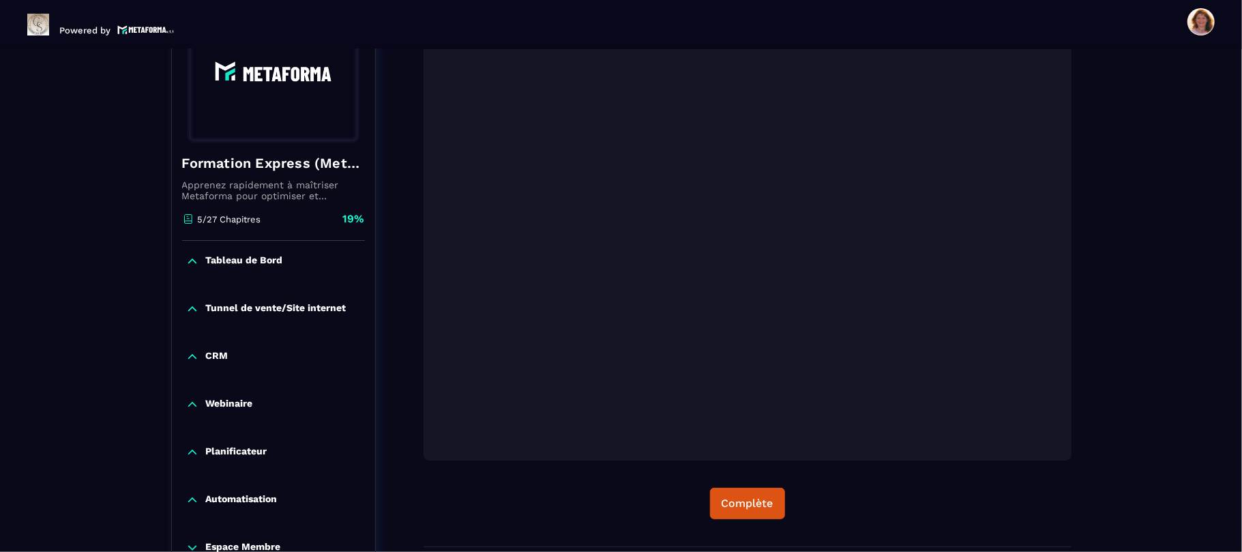
scroll to position [142, 0]
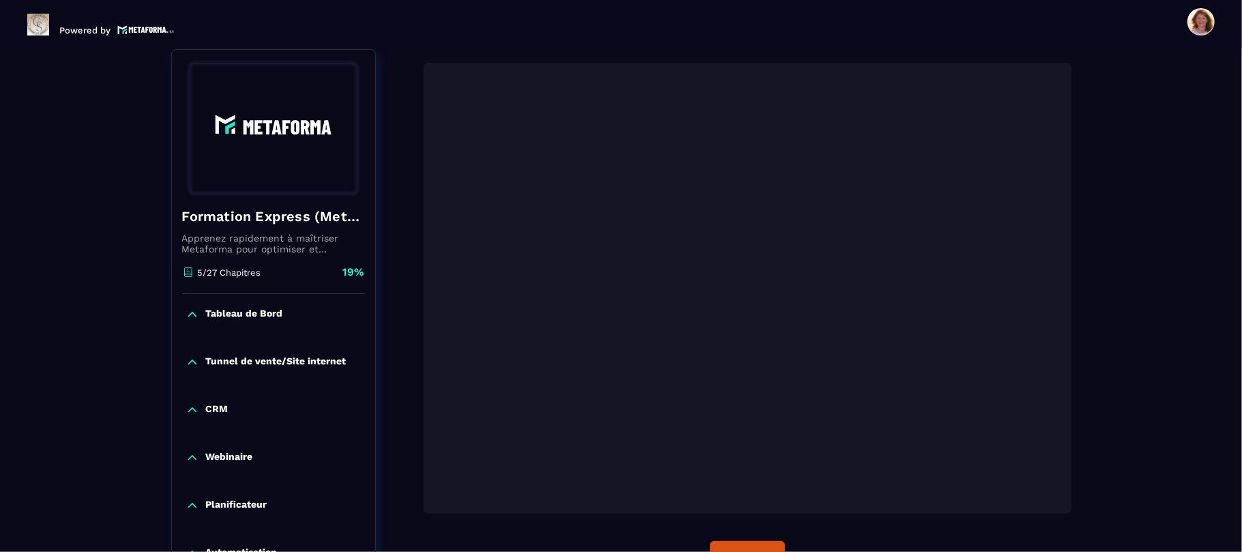
click at [1176, 478] on div "Formations / Formation Express (Metaforma) / Connexion Whatsapp Formation Expre…" at bounding box center [621, 501] width 1188 height 1053
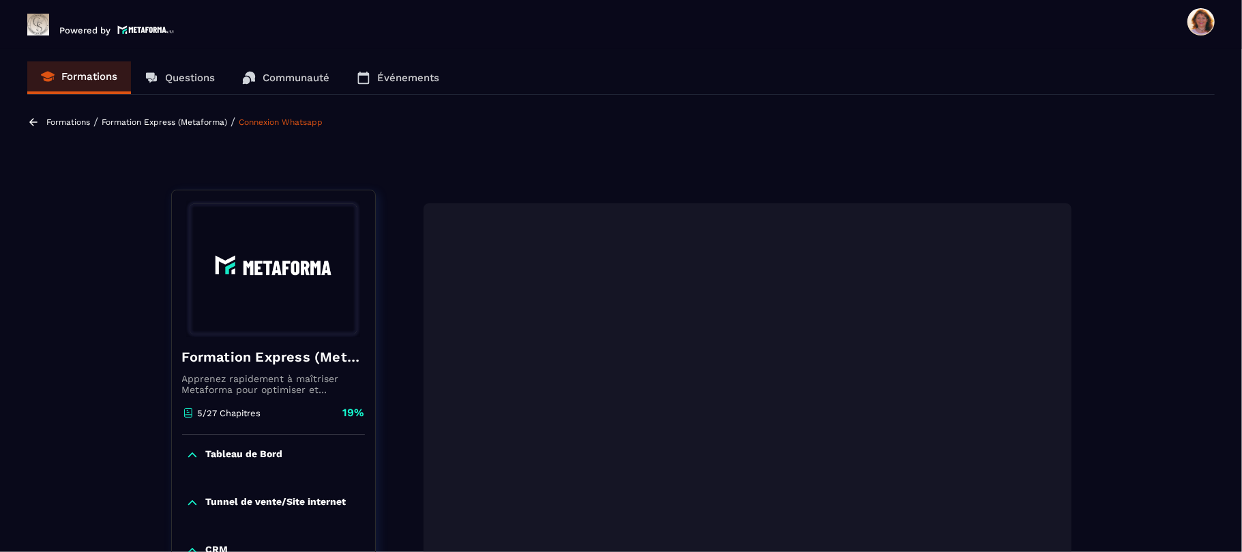
scroll to position [0, 0]
click at [1199, 29] on span at bounding box center [1201, 21] width 27 height 27
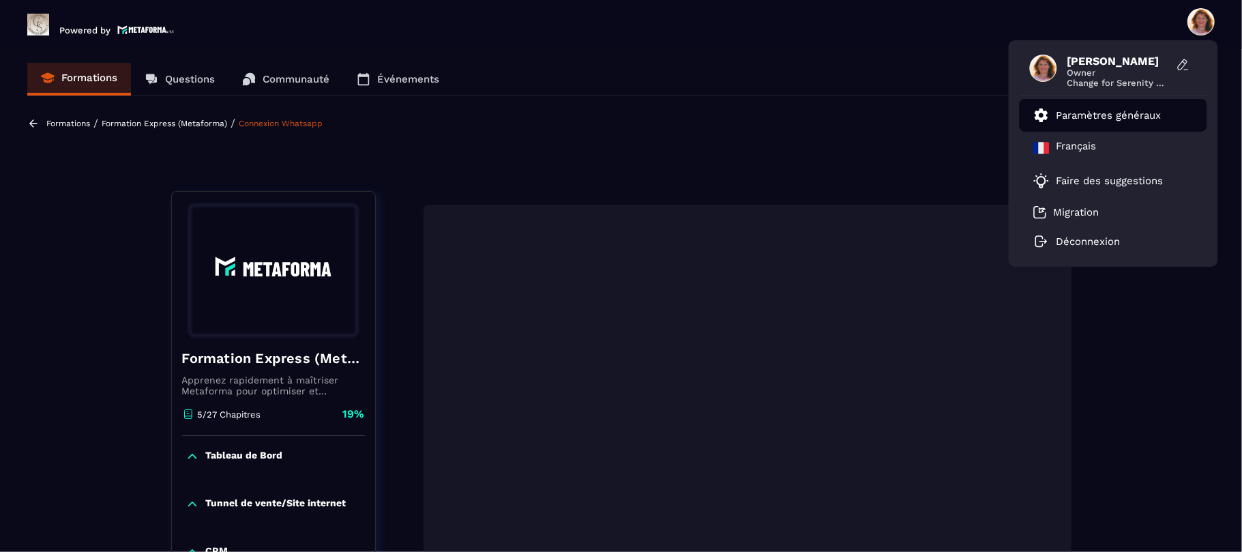
click at [1150, 112] on p "Paramètres généraux" at bounding box center [1109, 115] width 105 height 12
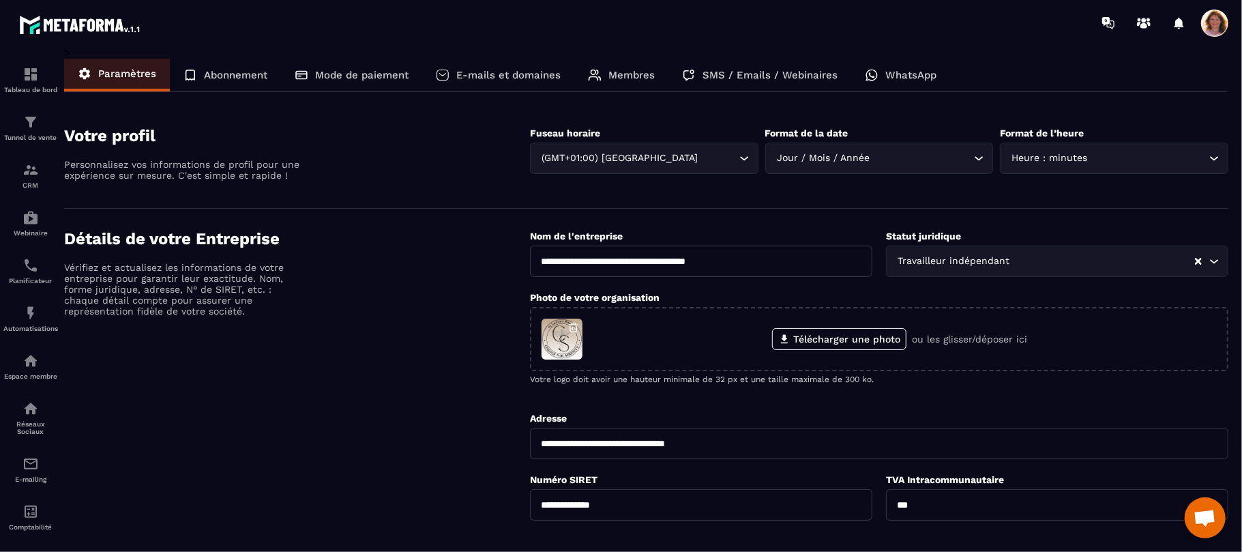
click at [251, 74] on p "Abonnement" at bounding box center [235, 75] width 63 height 12
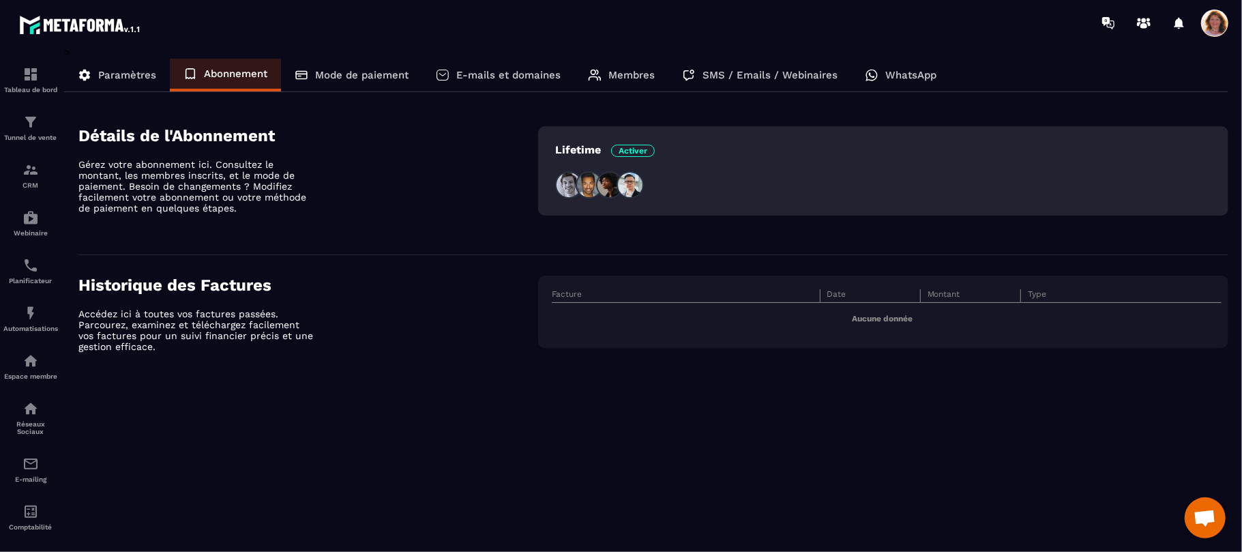
click at [367, 74] on p "Mode de paiement" at bounding box center [361, 75] width 93 height 12
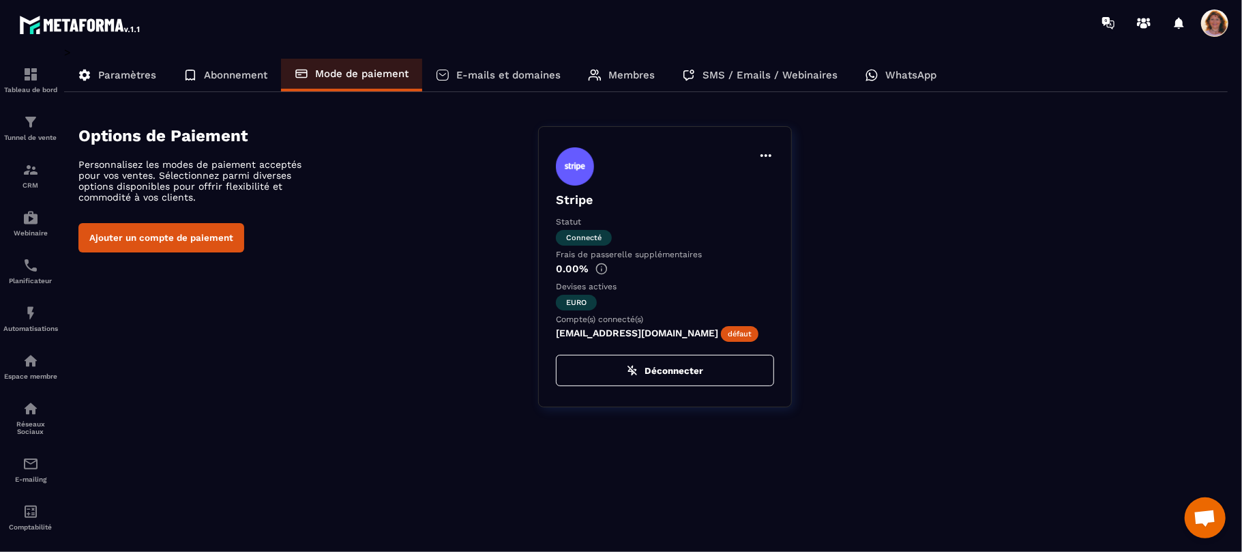
click at [473, 64] on div "E-mails et domaines" at bounding box center [498, 75] width 152 height 33
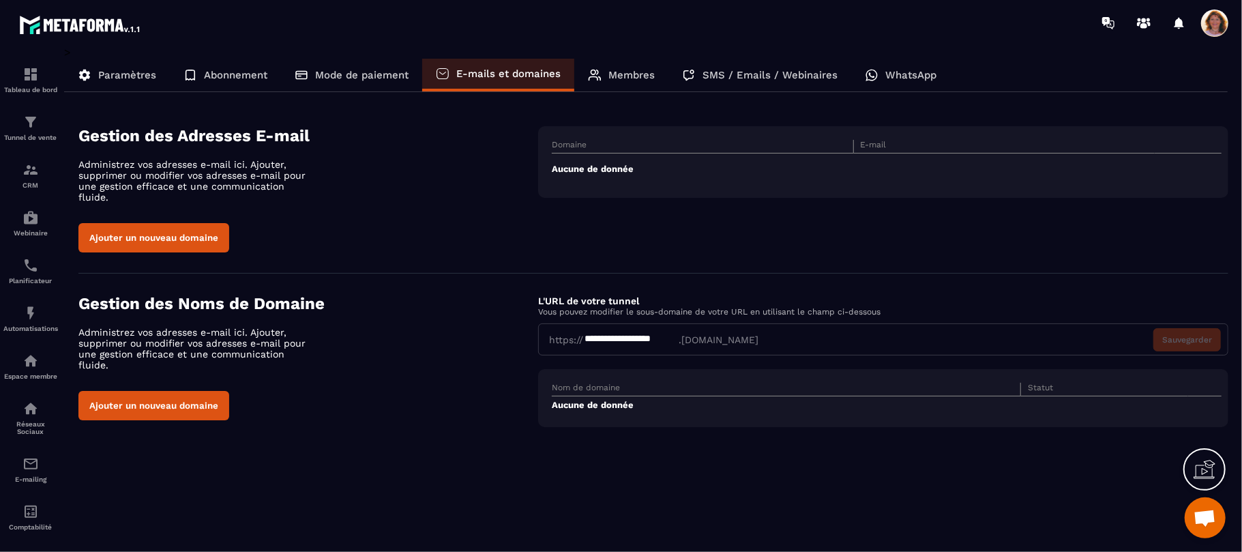
click at [613, 164] on td "Aucune de donnée" at bounding box center [887, 168] width 670 height 31
click at [604, 145] on th "Domaine" at bounding box center [703, 147] width 302 height 14
click at [620, 78] on p "Membres" at bounding box center [632, 75] width 46 height 12
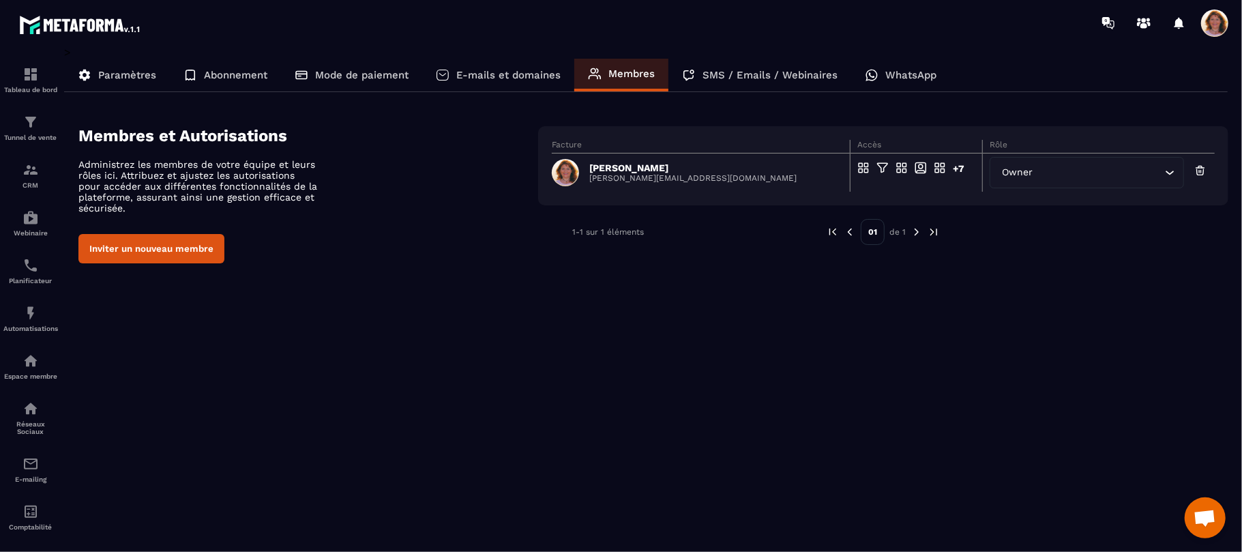
click at [1171, 176] on icon "Search for option" at bounding box center [1170, 173] width 14 height 14
click at [1172, 173] on icon "Search for option" at bounding box center [1171, 173] width 8 height 4
click at [757, 67] on div "SMS / Emails / Webinaires" at bounding box center [760, 75] width 183 height 33
